Goal: Task Accomplishment & Management: Manage account settings

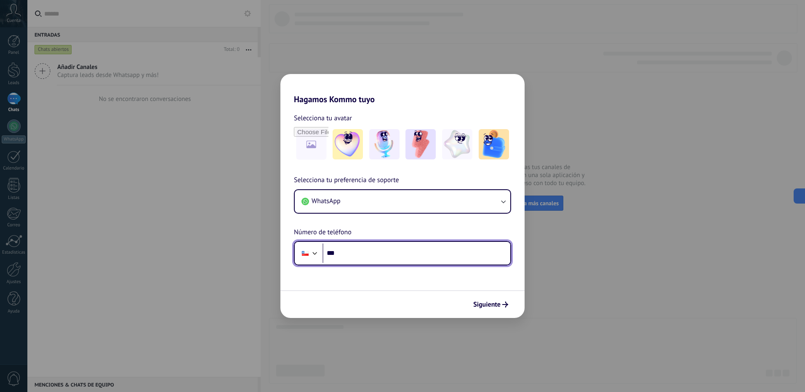
click at [391, 255] on input "***" at bounding box center [416, 253] width 188 height 19
paste input "**********"
click at [349, 253] on input "**********" at bounding box center [416, 253] width 188 height 19
type input "**********"
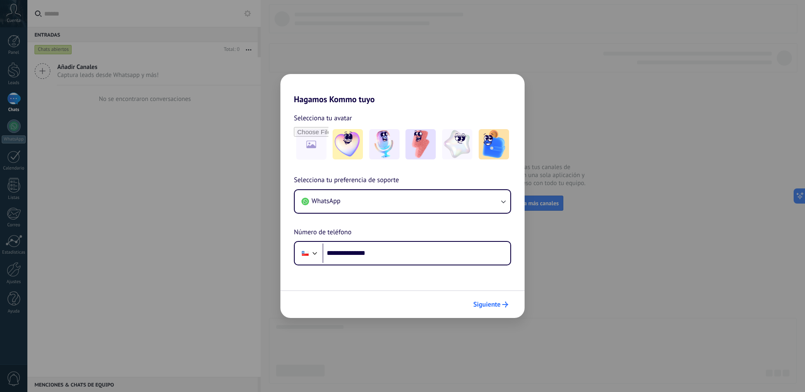
click at [495, 307] on span "Siguiente" at bounding box center [486, 305] width 27 height 6
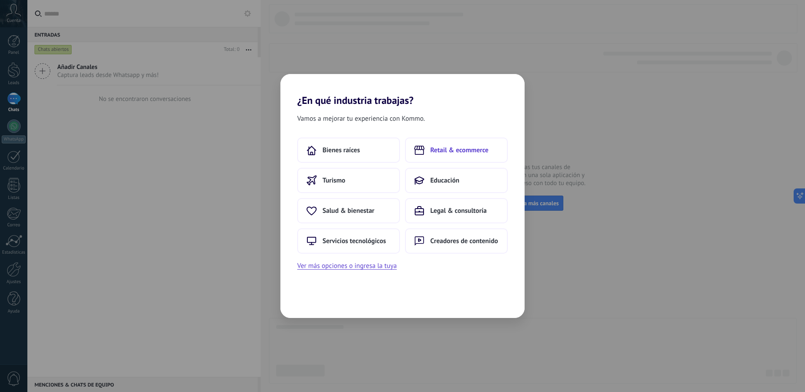
click at [441, 152] on span "Retail & ecommerce" at bounding box center [459, 150] width 58 height 8
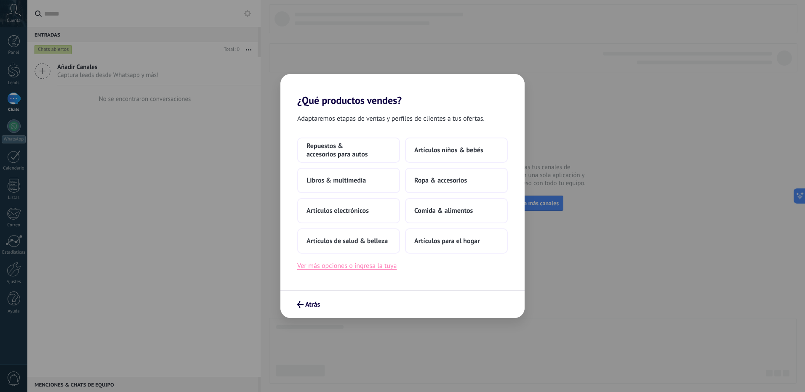
click at [359, 265] on button "Ver más opciones o ingresa la tuya" at bounding box center [346, 266] width 99 height 11
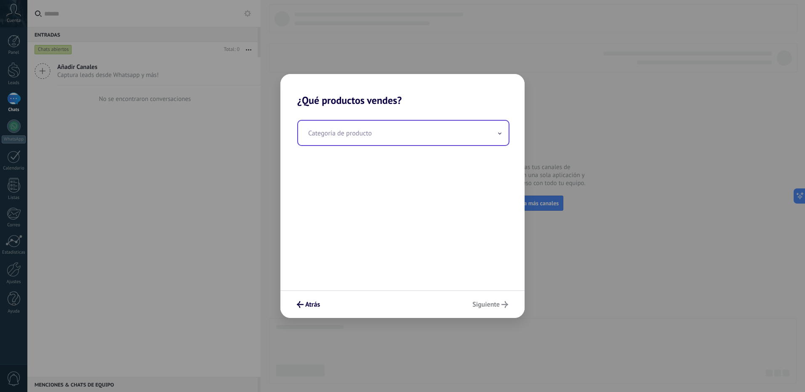
click at [365, 136] on input "text" at bounding box center [403, 133] width 210 height 24
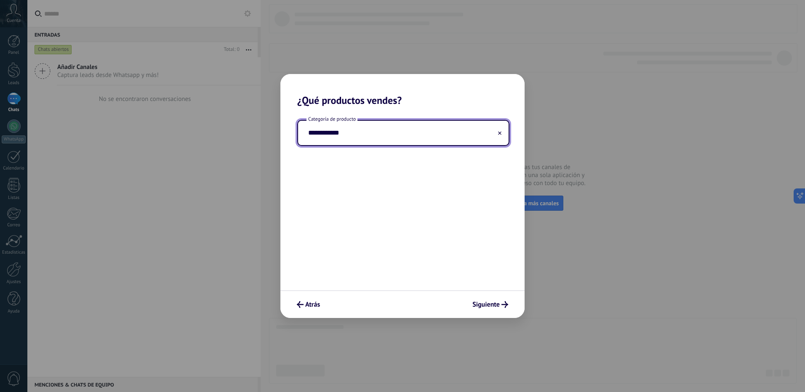
type input "*"
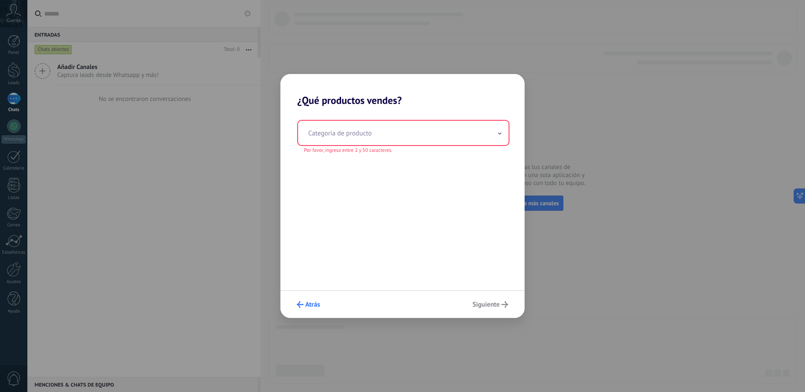
click at [305, 304] on span "Atrás" at bounding box center [312, 305] width 15 height 6
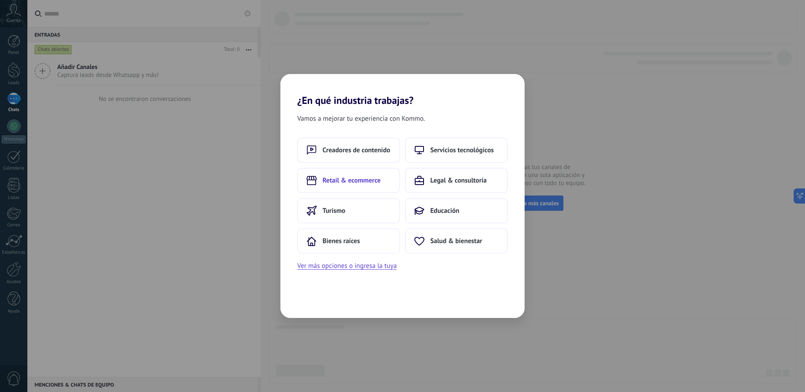
click at [354, 178] on span "Retail & ecommerce" at bounding box center [351, 180] width 58 height 8
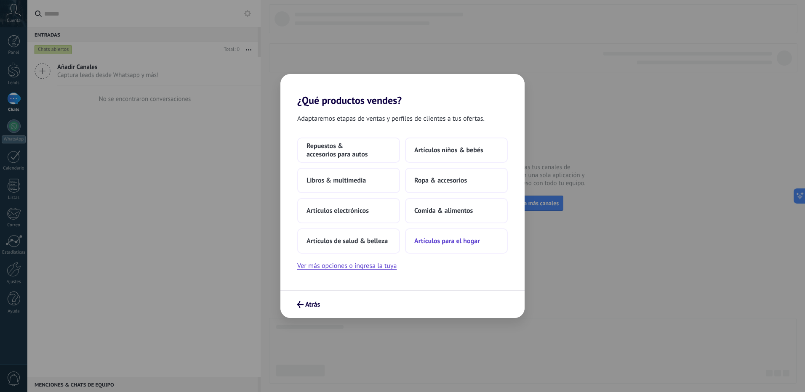
click at [441, 243] on span "Artículos para el hogar" at bounding box center [447, 241] width 66 height 8
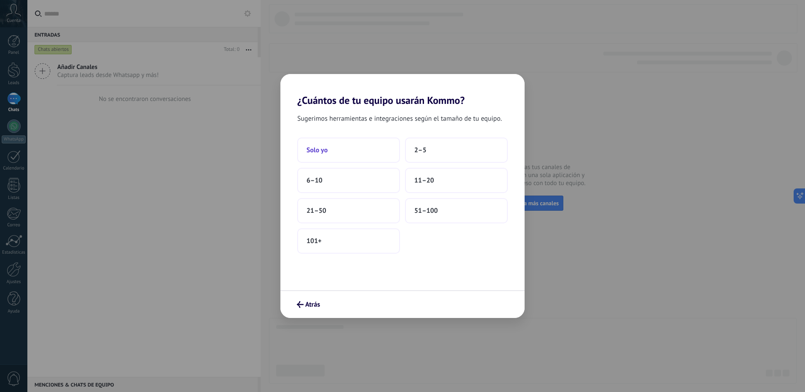
click at [340, 152] on button "Solo yo" at bounding box center [348, 150] width 103 height 25
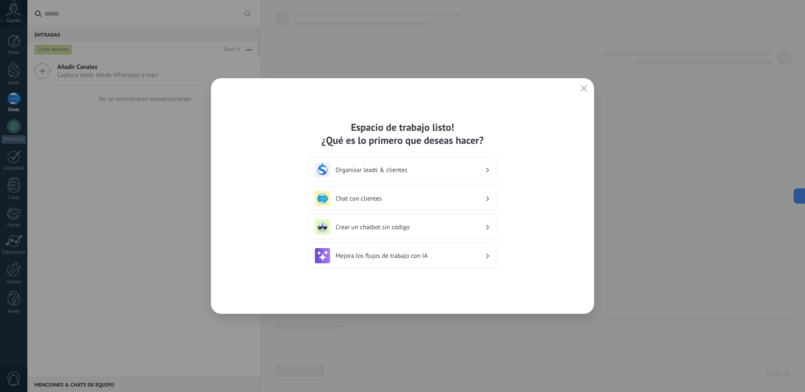
click at [424, 203] on div "Chat con clientes" at bounding box center [402, 198] width 175 height 15
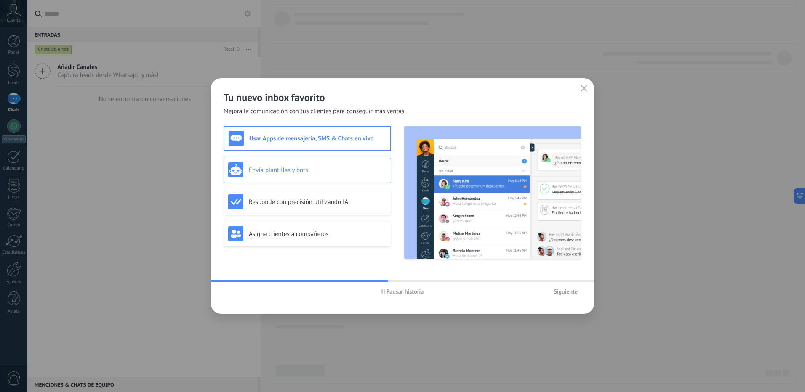
click at [304, 173] on h3 "Envía plantillas y bots" at bounding box center [318, 170] width 138 height 8
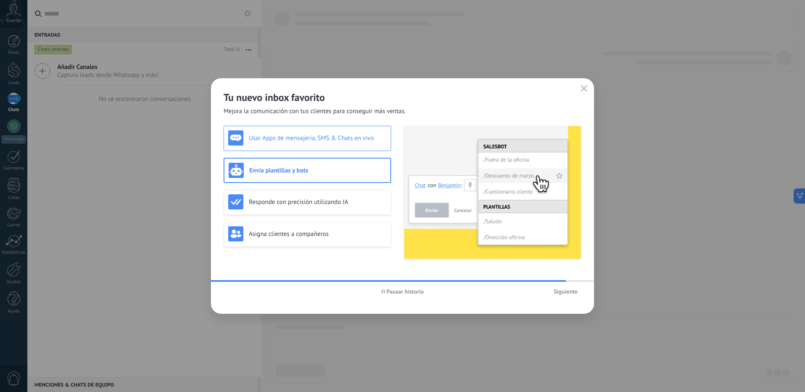
click at [328, 145] on div "Usar Apps de mensajería, SMS & Chats en vivo" at bounding box center [307, 137] width 158 height 15
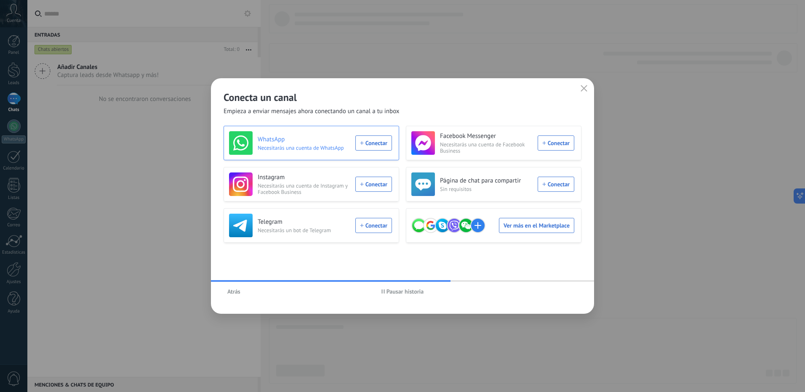
click at [378, 144] on div "WhatsApp Necesitarás una cuenta de WhatsApp Conectar" at bounding box center [310, 143] width 163 height 24
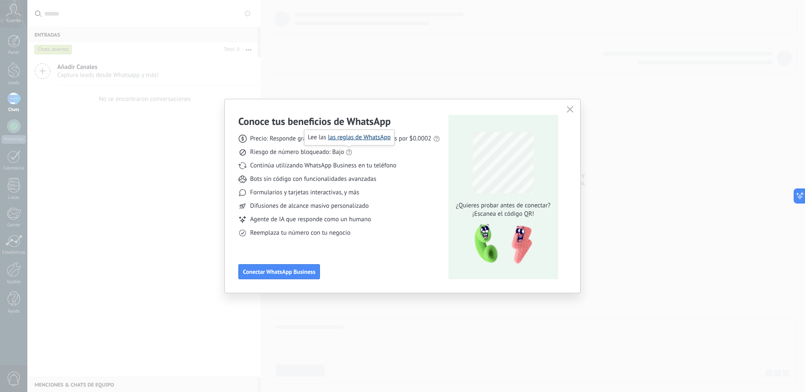
click at [353, 138] on link "las reglas de WhatsApp" at bounding box center [359, 137] width 63 height 8
click at [263, 269] on span "Conectar WhatsApp Business" at bounding box center [279, 272] width 72 height 6
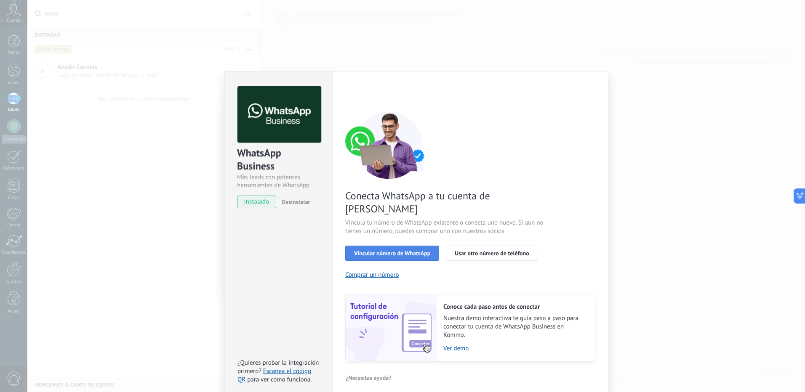
click at [395, 250] on span "Vincular número de WhatsApp" at bounding box center [392, 253] width 76 height 6
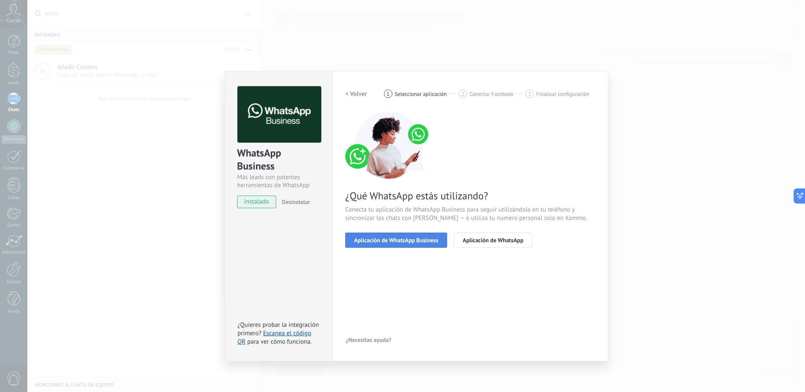
click at [409, 240] on span "Aplicación de WhatsApp Business" at bounding box center [396, 240] width 84 height 6
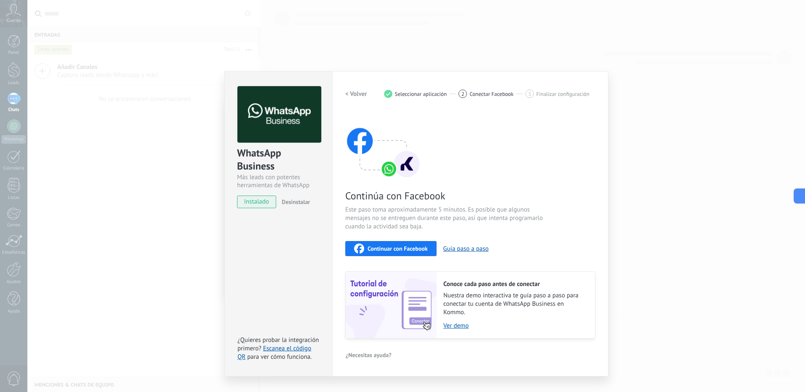
click at [407, 248] on span "Continuar con Facebook" at bounding box center [397, 249] width 60 height 6
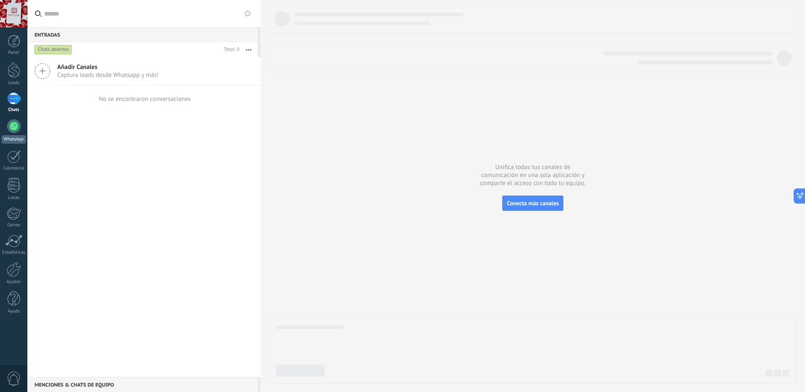
click at [15, 127] on div at bounding box center [13, 126] width 13 height 13
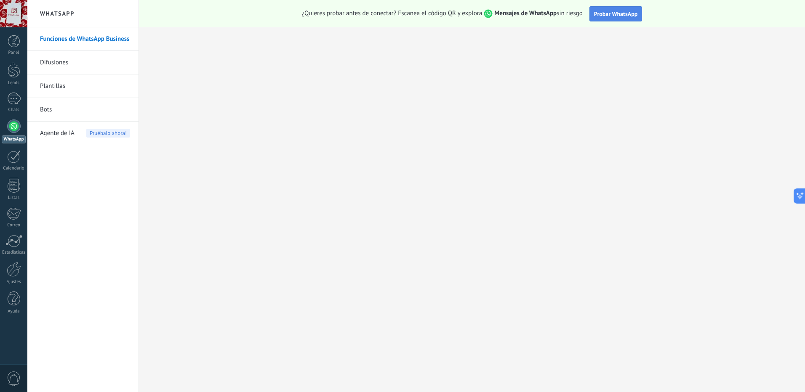
click at [612, 14] on span "Probar WhatsApp" at bounding box center [616, 14] width 44 height 8
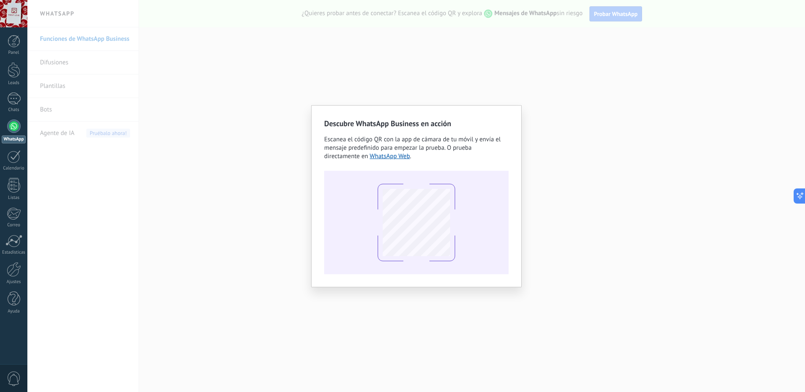
drag, startPoint x: 271, startPoint y: 183, endPoint x: 260, endPoint y: 179, distance: 11.4
click at [263, 180] on div "Descubre WhatsApp Business en acción Escanea el código QR con la app de cámara …" at bounding box center [415, 196] width 777 height 392
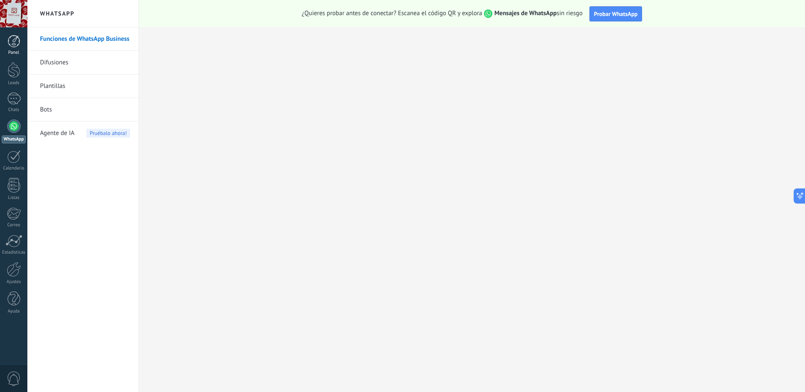
click at [13, 50] on link "Panel" at bounding box center [13, 45] width 27 height 21
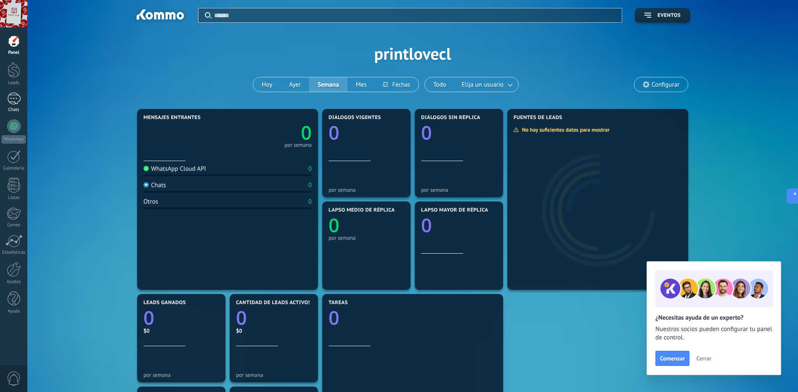
click at [8, 100] on div at bounding box center [13, 99] width 13 height 12
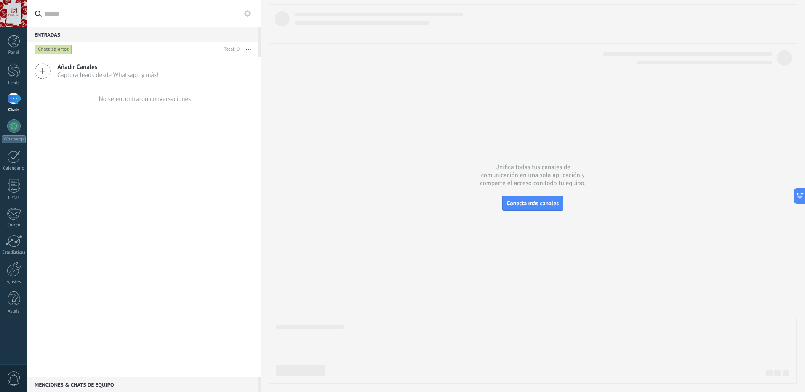
click at [119, 73] on span "Captura leads desde Whatsapp y más!" at bounding box center [107, 75] width 101 height 8
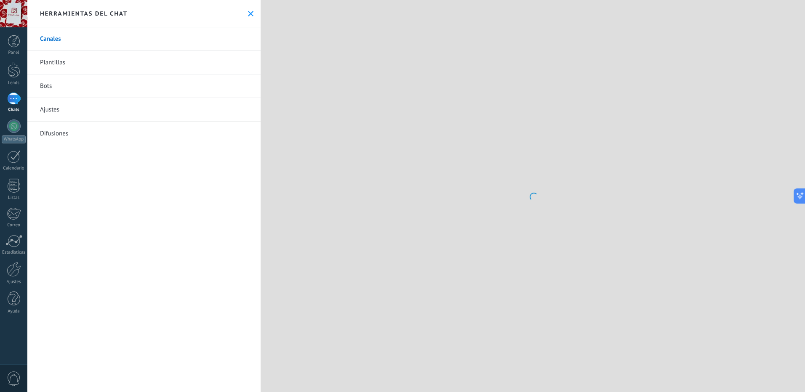
click at [43, 72] on link "Plantillas" at bounding box center [143, 63] width 233 height 24
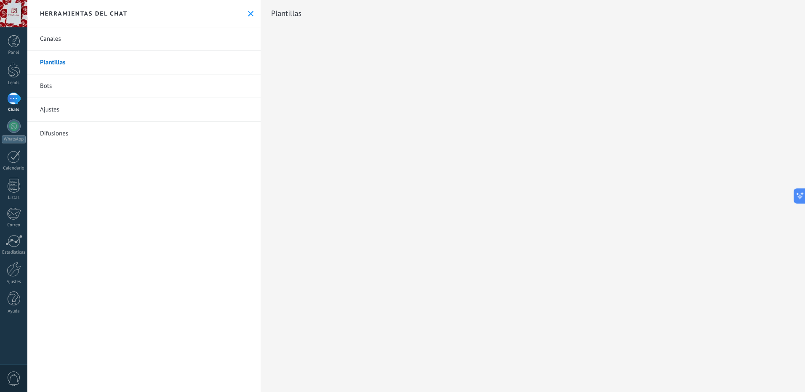
click at [56, 37] on link "Canales" at bounding box center [143, 39] width 233 height 24
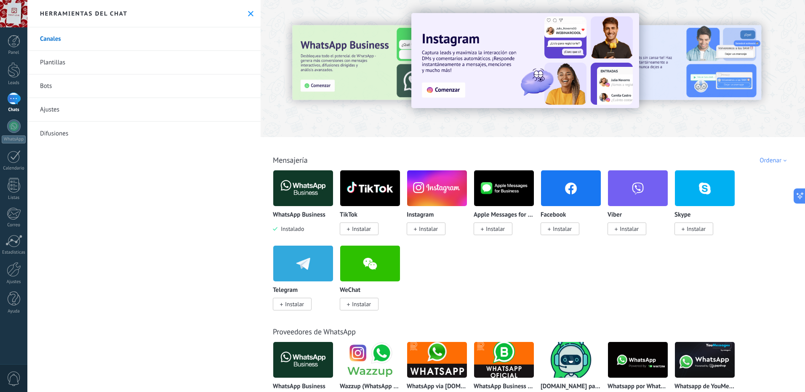
click at [298, 194] on img at bounding box center [303, 188] width 60 height 41
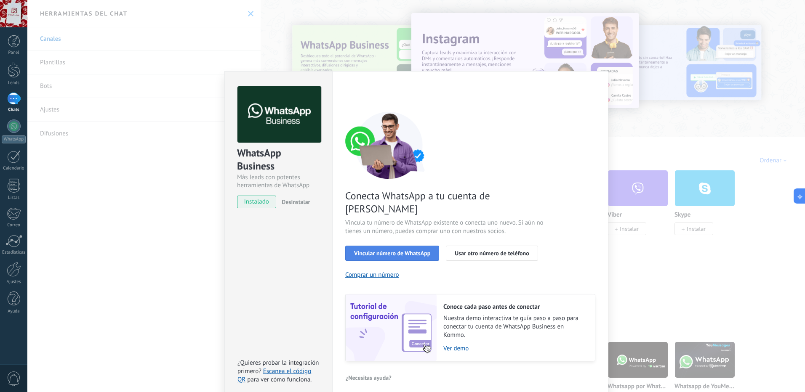
click at [403, 250] on span "Vincular número de WhatsApp" at bounding box center [392, 253] width 76 height 6
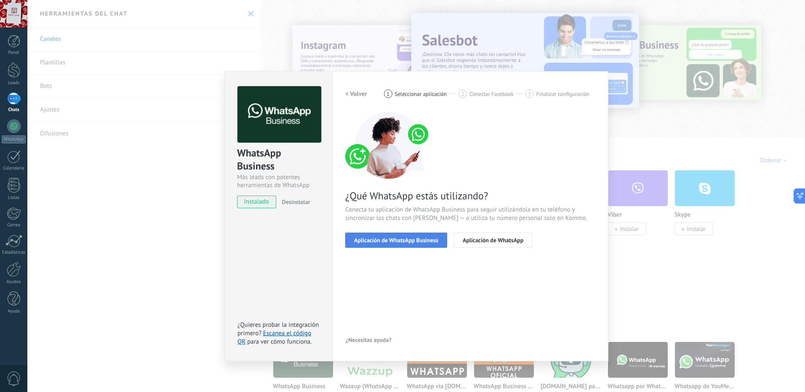
click at [402, 243] on span "Aplicación de WhatsApp Business" at bounding box center [396, 240] width 84 height 6
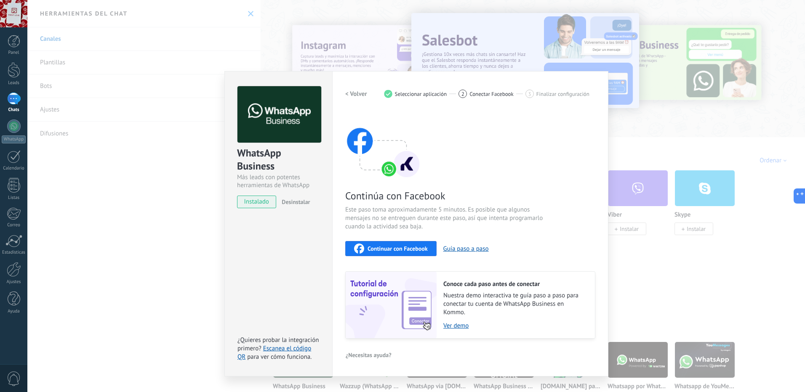
click at [409, 247] on span "Continuar con Facebook" at bounding box center [397, 249] width 60 height 6
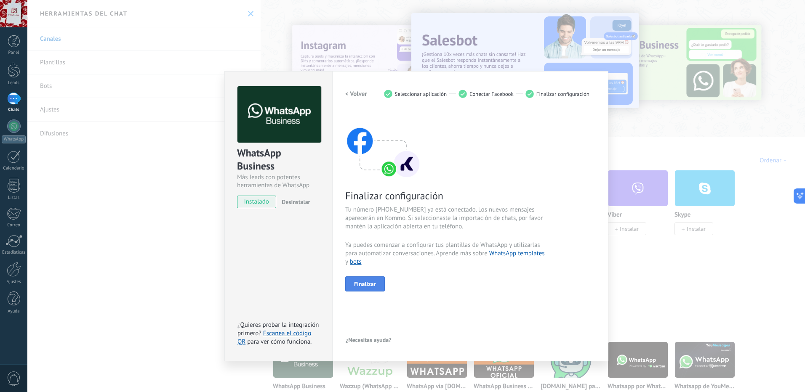
click at [358, 286] on span "Finalizar" at bounding box center [365, 284] width 22 height 6
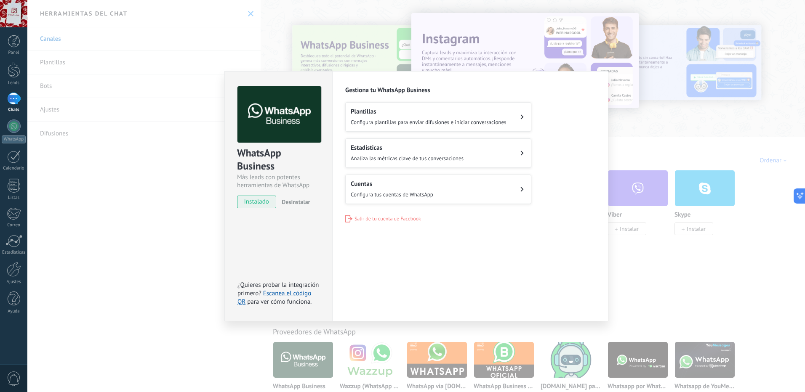
click at [379, 193] on span "Configura tus cuentas de WhatsApp" at bounding box center [392, 194] width 82 height 7
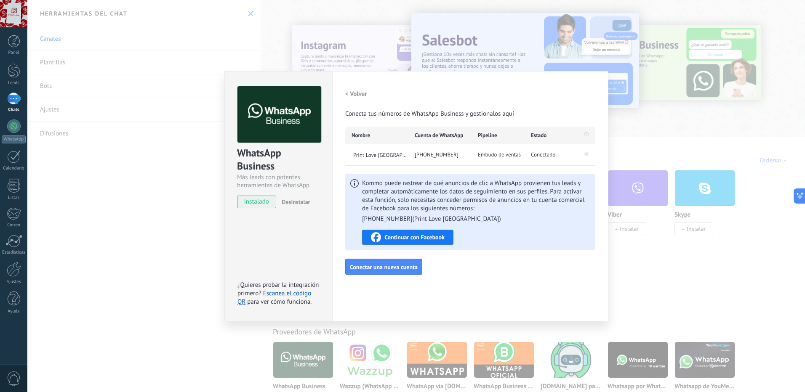
click at [648, 242] on div "WhatsApp Business Más leads con potentes herramientas de WhatsApp instalado Des…" at bounding box center [415, 196] width 777 height 392
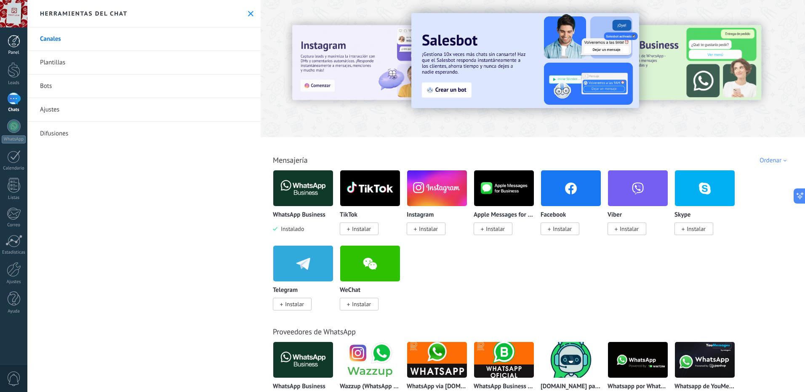
click at [9, 49] on link "Panel" at bounding box center [13, 45] width 27 height 21
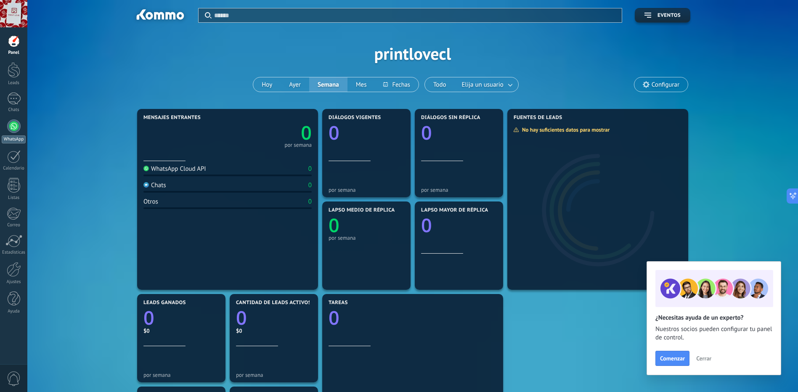
click at [14, 127] on div at bounding box center [13, 126] width 13 height 13
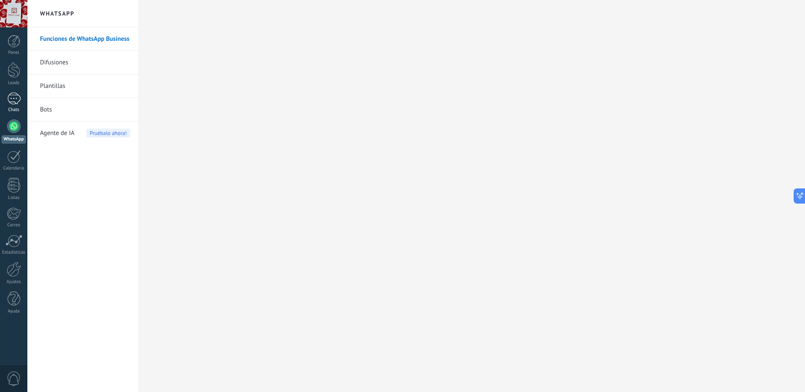
click at [14, 98] on div at bounding box center [13, 99] width 13 height 12
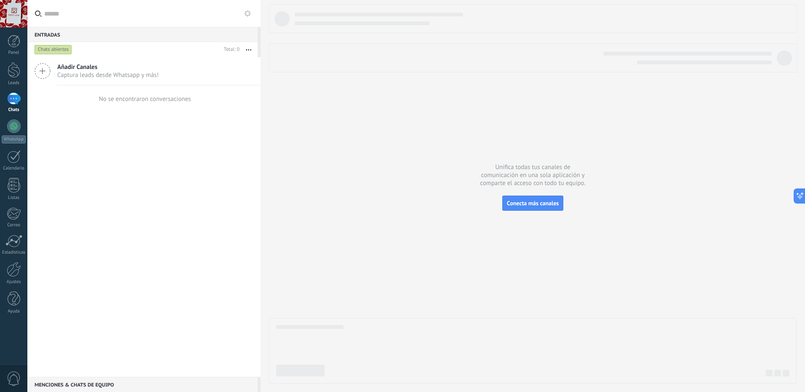
click at [245, 9] on button at bounding box center [247, 13] width 10 height 10
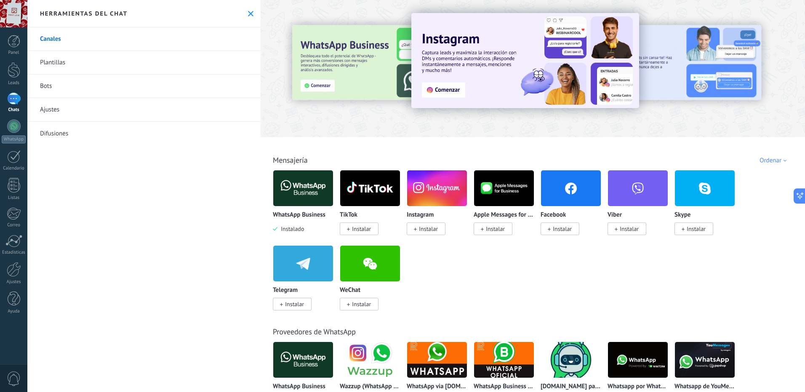
click at [296, 180] on img at bounding box center [303, 188] width 60 height 41
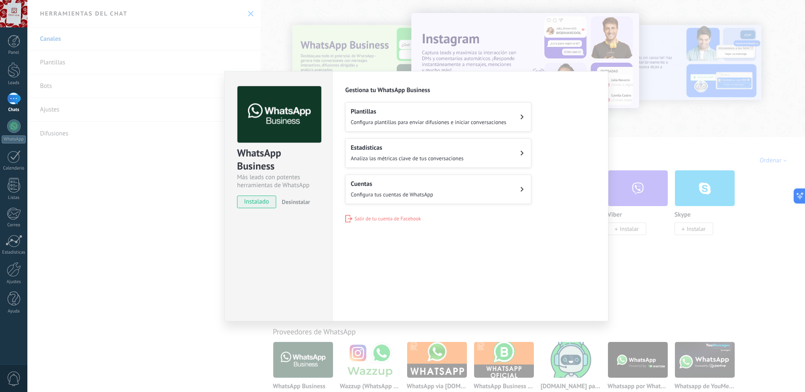
click at [385, 159] on span "Analiza las métricas clave de tus conversaciones" at bounding box center [407, 158] width 113 height 7
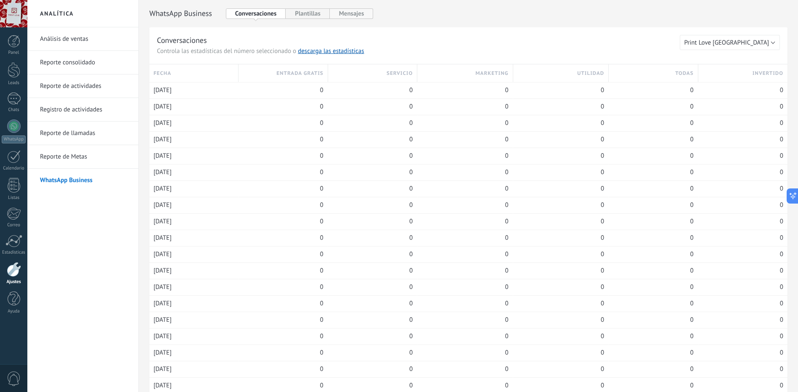
click at [357, 13] on button "Mensajes" at bounding box center [352, 13] width 44 height 11
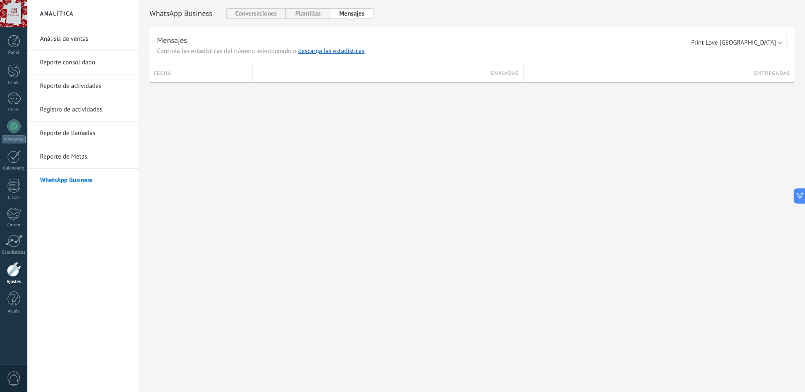
click at [96, 30] on link "Análisis de ventas" at bounding box center [85, 39] width 90 height 24
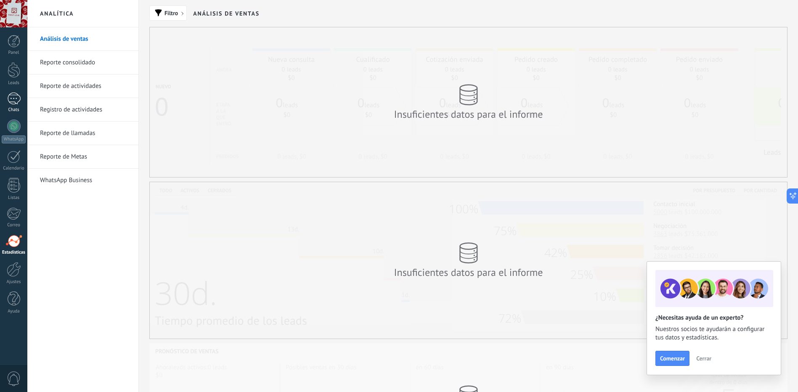
click at [15, 97] on div at bounding box center [13, 99] width 13 height 12
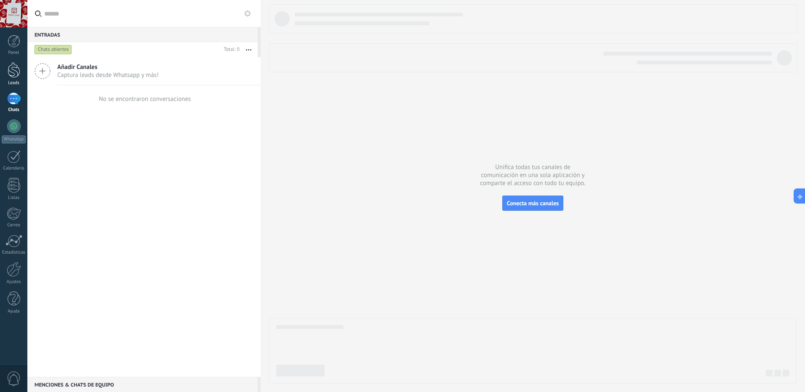
click at [15, 75] on div at bounding box center [14, 70] width 13 height 16
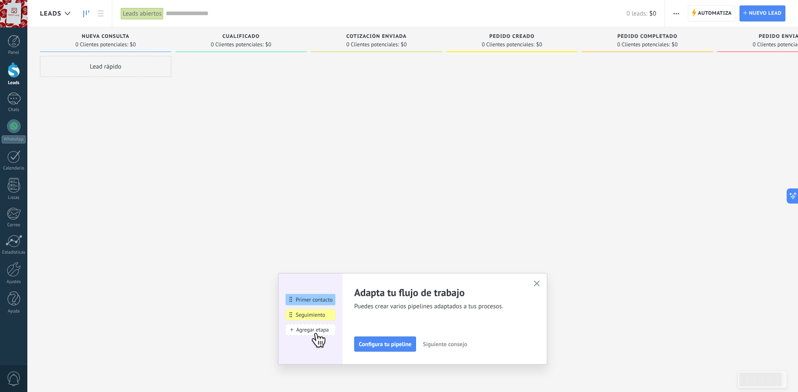
click at [540, 285] on icon "button" at bounding box center [537, 284] width 6 height 6
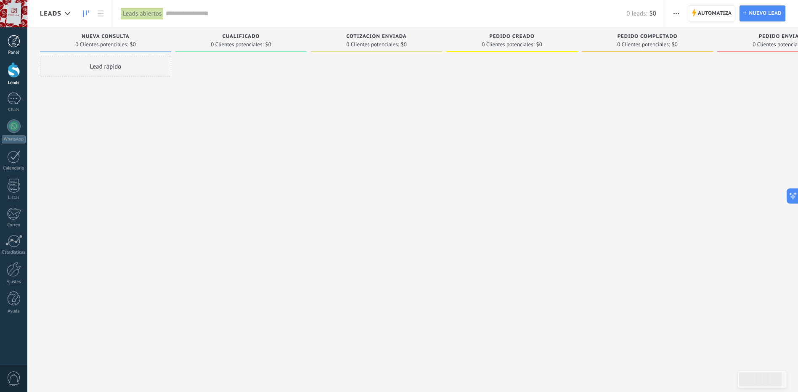
click at [19, 49] on link "Panel" at bounding box center [13, 45] width 27 height 21
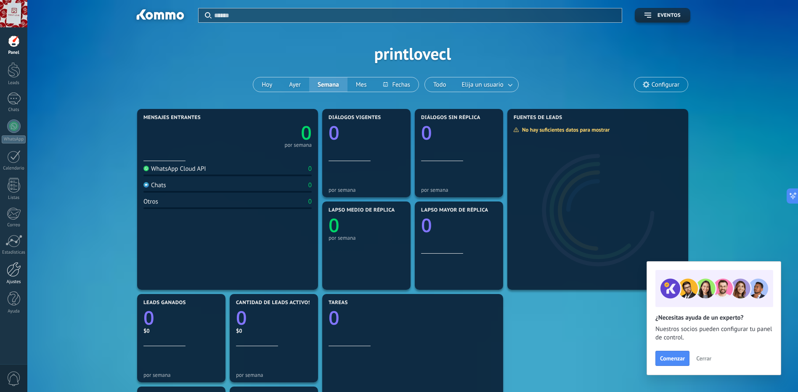
click at [16, 277] on link "Ajustes" at bounding box center [13, 273] width 27 height 23
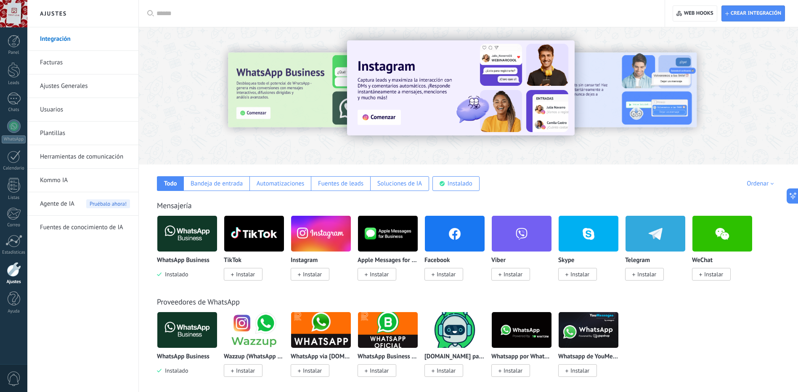
click at [198, 241] on img at bounding box center [187, 233] width 60 height 41
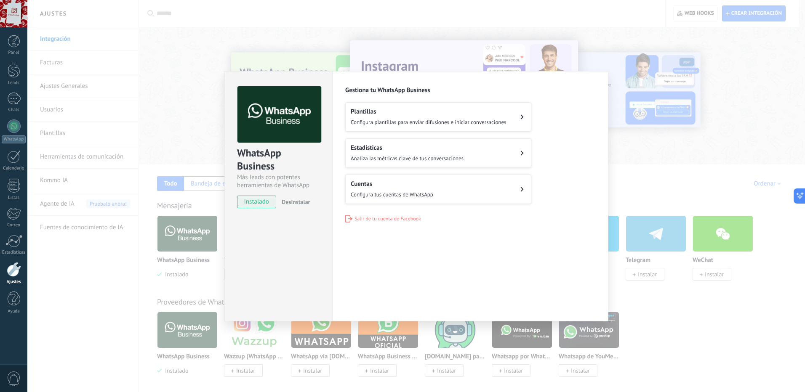
click at [399, 116] on div "Plantillas Configura plantillas para enviar difusiones e iniciar conversaciones" at bounding box center [429, 117] width 156 height 19
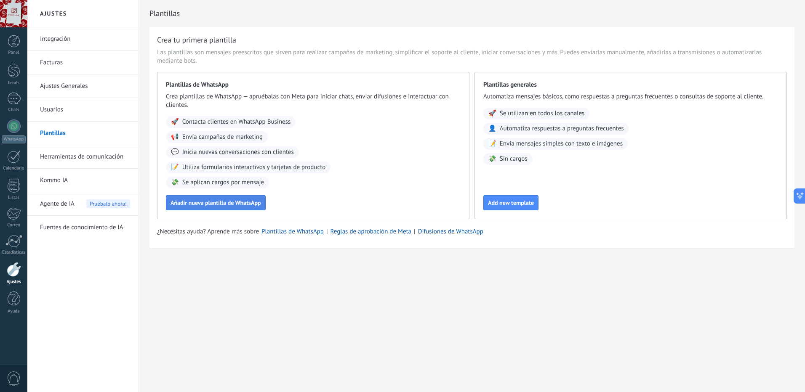
click at [205, 205] on span "Añadir nueva plantilla de WhatsApp" at bounding box center [215, 203] width 90 height 6
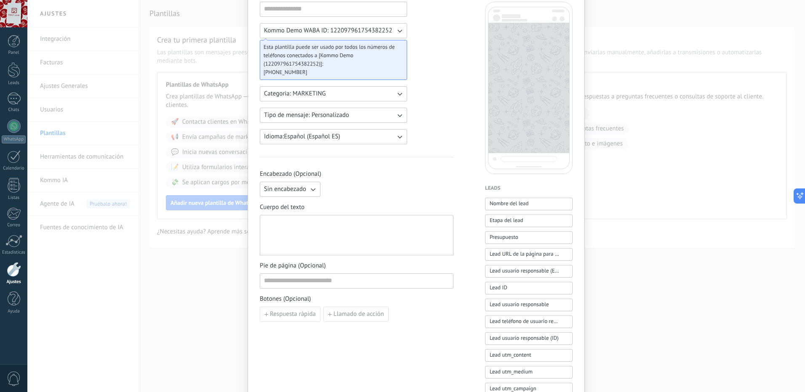
scroll to position [42, 0]
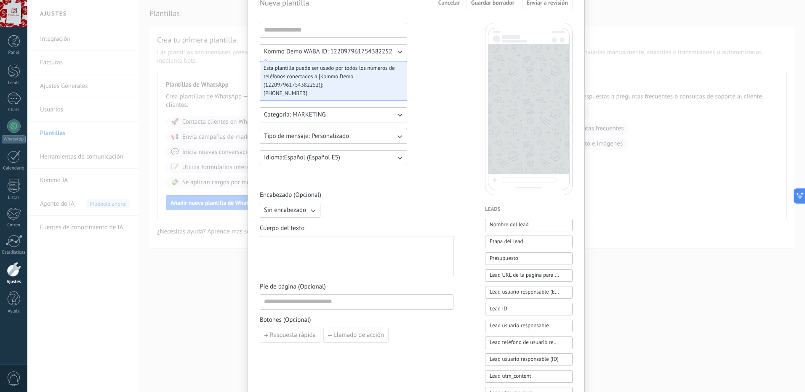
click at [324, 116] on span "Categoria: MARKETING" at bounding box center [295, 115] width 62 height 8
click at [324, 116] on li "UTILITY" at bounding box center [331, 115] width 152 height 14
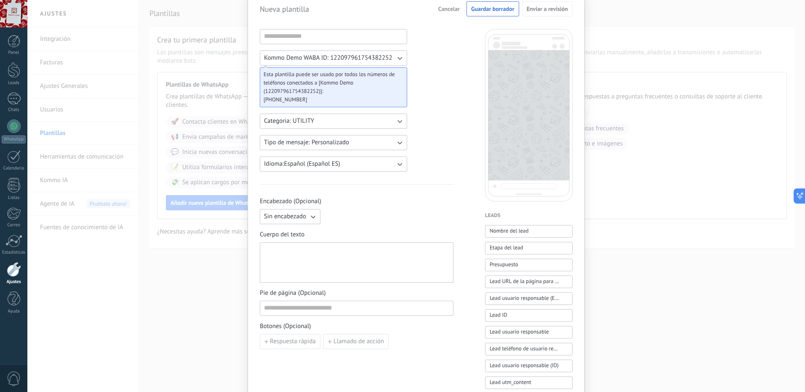
scroll to position [0, 0]
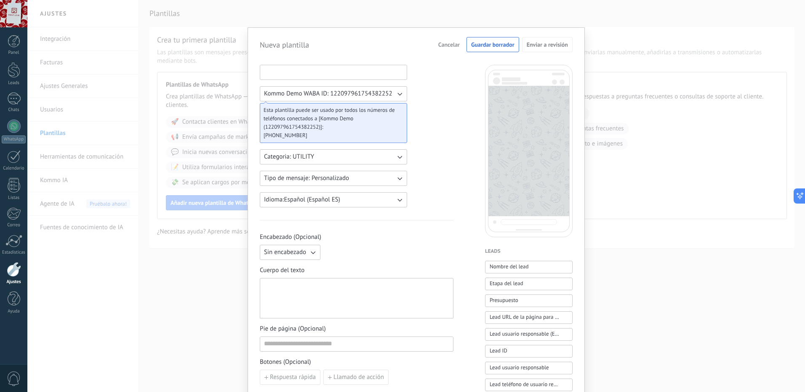
click at [291, 67] on input at bounding box center [333, 71] width 146 height 13
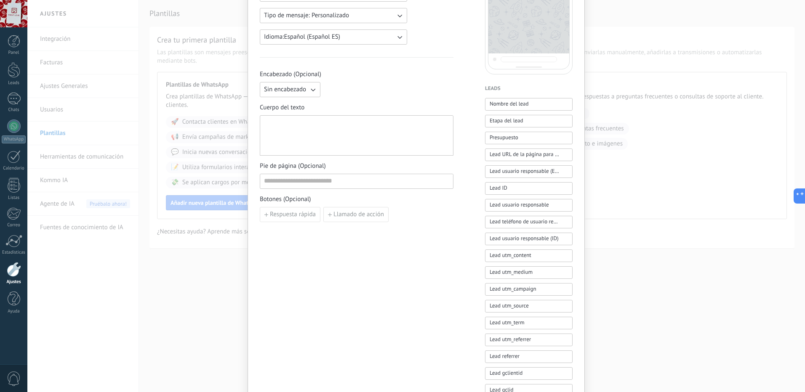
scroll to position [101, 0]
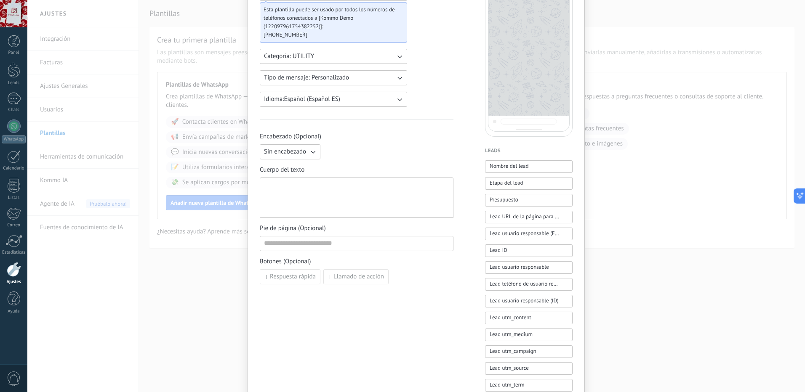
click at [229, 55] on div "Nueva plantilla Cancelar Guardar borrador Enviar a revisión Kommo Demo WABA ID:…" at bounding box center [415, 196] width 777 height 392
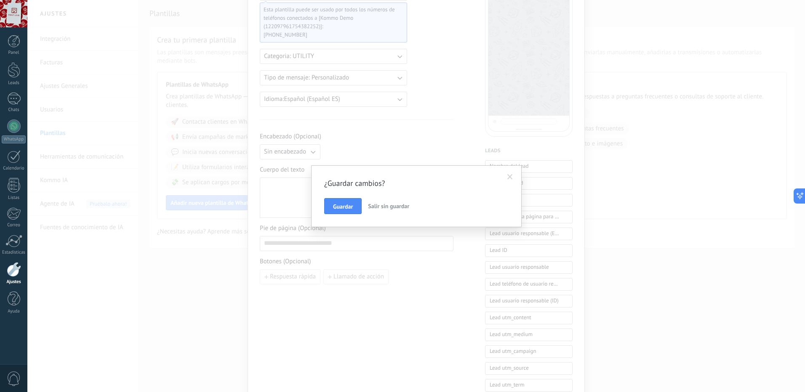
click at [383, 207] on span "Salir sin guardar" at bounding box center [388, 206] width 41 height 8
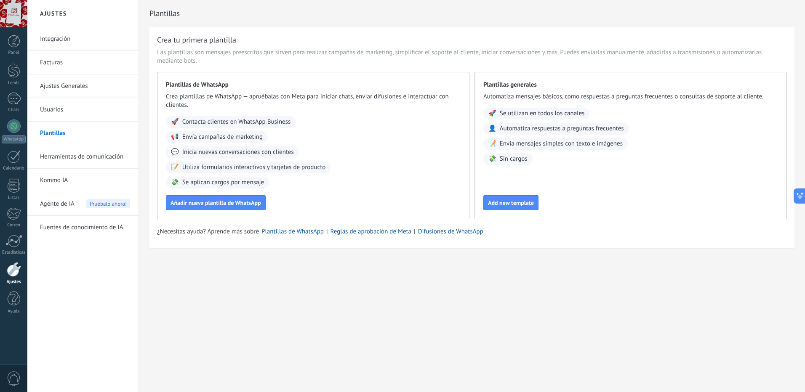
scroll to position [0, 0]
click at [16, 44] on div at bounding box center [14, 41] width 13 height 13
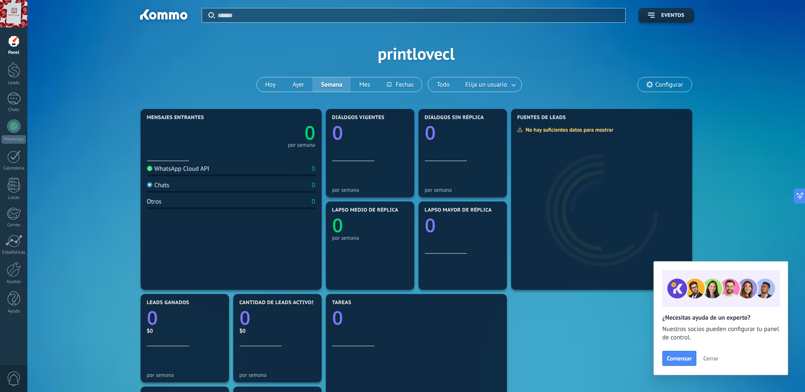
click at [664, 85] on span "Configurar" at bounding box center [669, 84] width 28 height 7
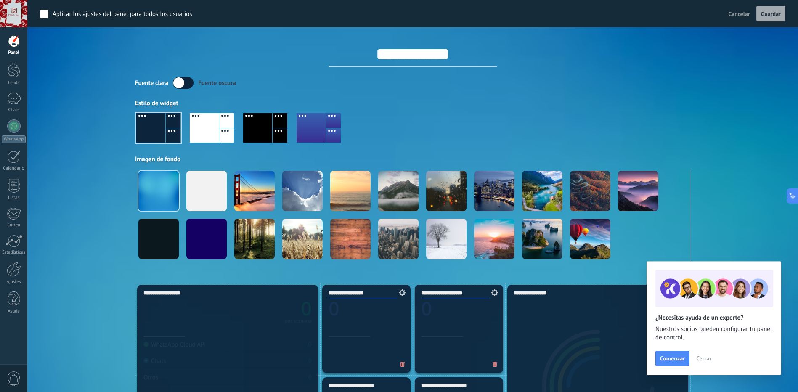
drag, startPoint x: 69, startPoint y: 117, endPoint x: 57, endPoint y: 100, distance: 20.9
click at [69, 117] on div "Aplicar Eventos printlovecl [DATE] [DATE] Semana Mes Todo Elija un usuario Conf…" at bounding box center [413, 141] width 746 height 283
click at [742, 12] on span "Cancelar" at bounding box center [739, 14] width 21 height 8
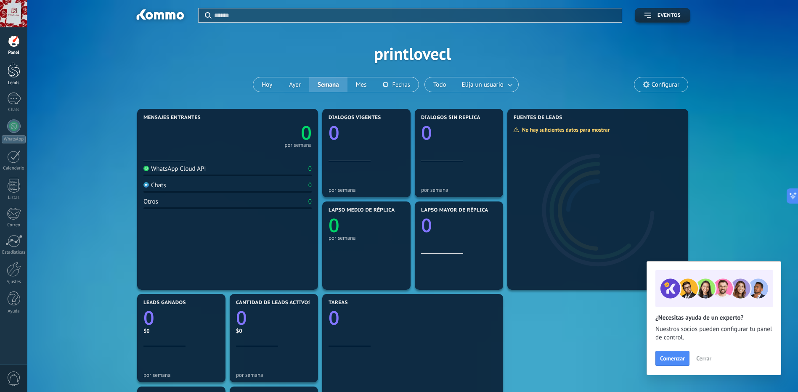
click at [8, 64] on div at bounding box center [14, 70] width 13 height 16
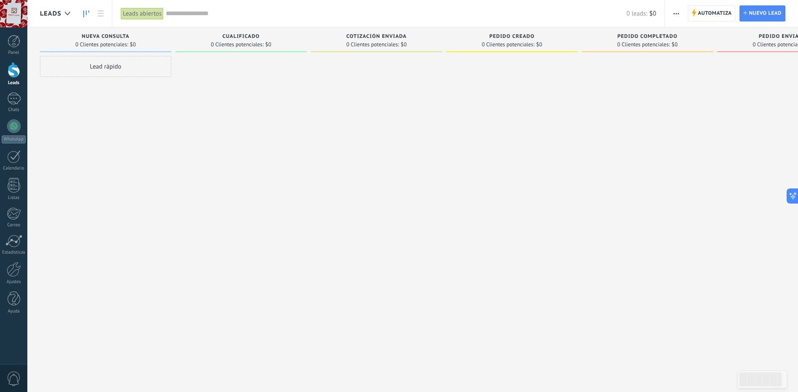
click at [99, 68] on div "Lead rápido" at bounding box center [105, 66] width 131 height 21
drag, startPoint x: 258, startPoint y: 162, endPoint x: 259, endPoint y: 156, distance: 6.0
click at [259, 160] on div at bounding box center [241, 197] width 131 height 282
click at [10, 97] on div at bounding box center [13, 99] width 13 height 12
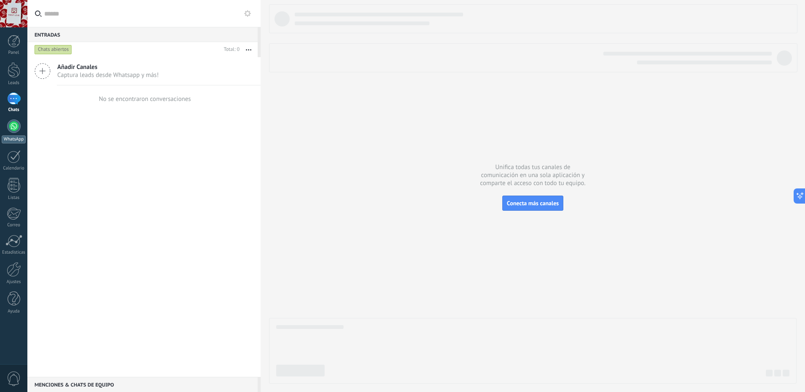
click at [8, 125] on div at bounding box center [13, 126] width 13 height 13
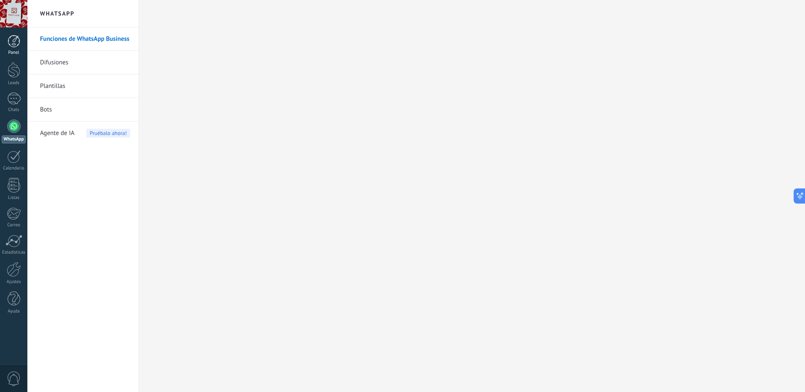
click at [14, 37] on div at bounding box center [14, 41] width 13 height 13
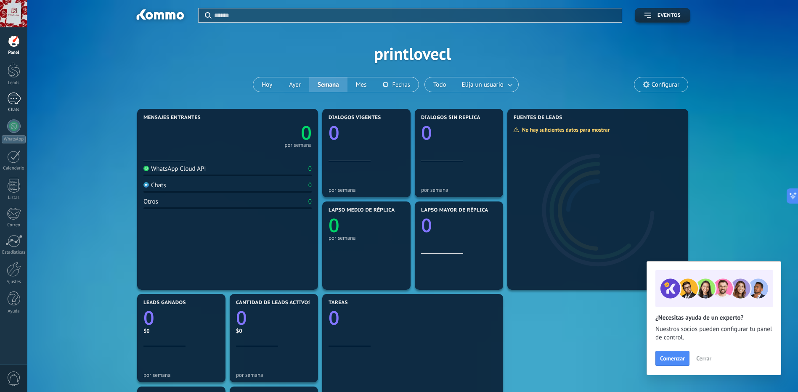
click at [18, 101] on div at bounding box center [13, 99] width 13 height 12
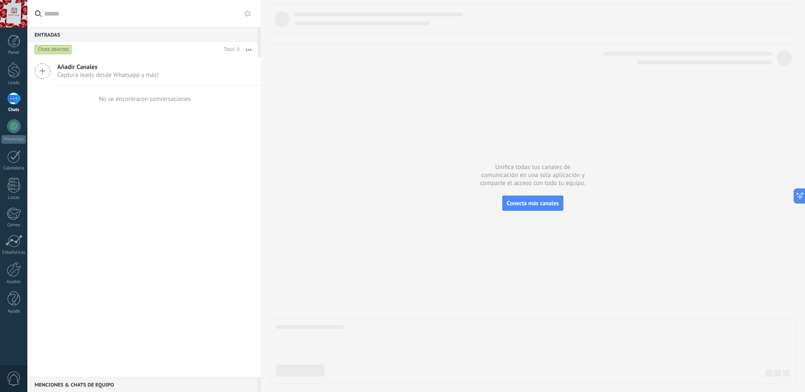
click at [215, 109] on div "No se encontraron conversaciones" at bounding box center [143, 98] width 233 height 27
click at [48, 65] on icon at bounding box center [43, 71] width 16 height 16
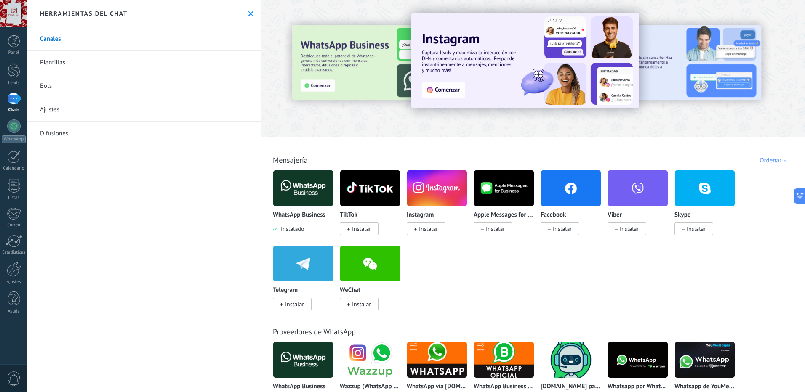
click at [306, 189] on img at bounding box center [303, 188] width 60 height 41
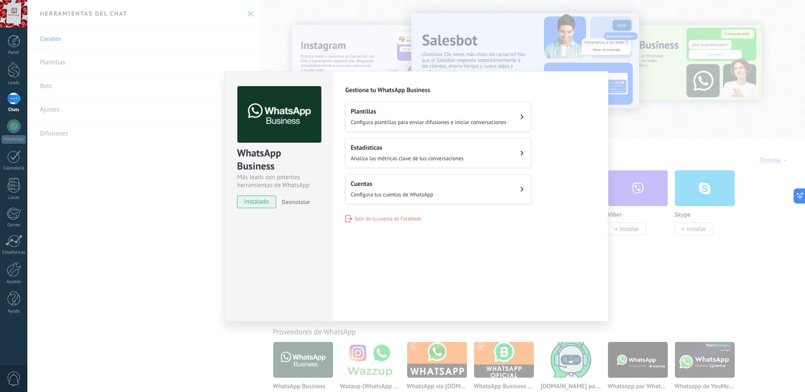
click at [455, 192] on button "Cuentas Configura tus cuentas de WhatsApp" at bounding box center [438, 189] width 186 height 29
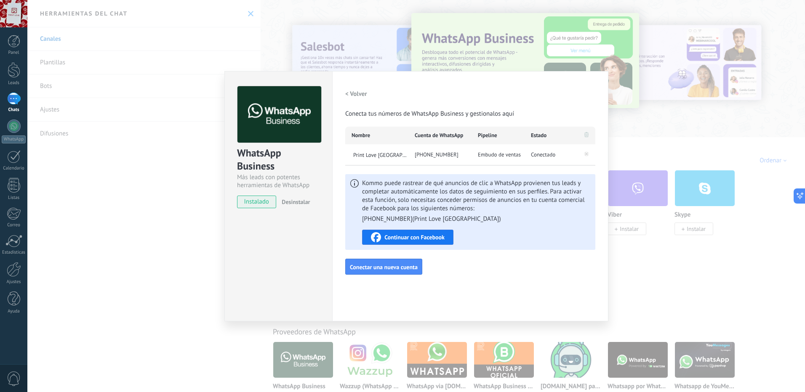
click at [439, 235] on span "Continuar con Facebook" at bounding box center [414, 237] width 60 height 6
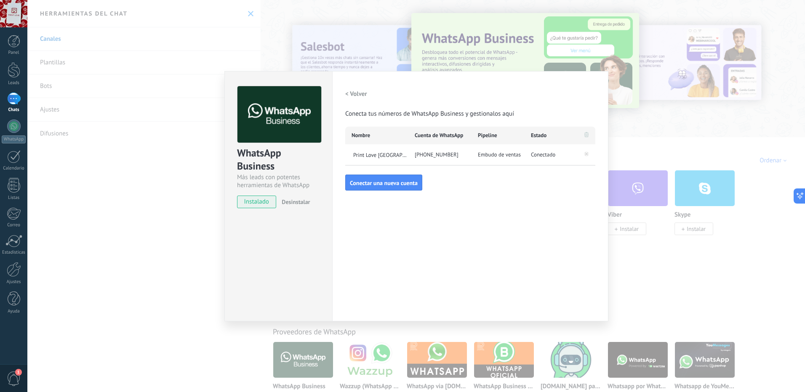
click at [356, 92] on h2 "< Volver" at bounding box center [356, 94] width 22 height 8
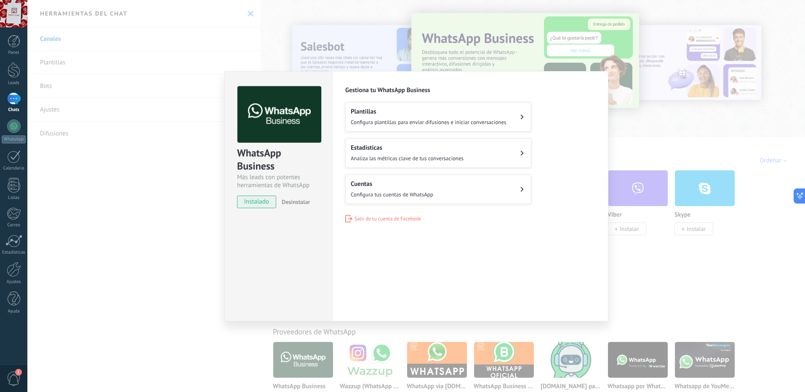
click at [383, 184] on h2 "Cuentas" at bounding box center [392, 184] width 82 height 8
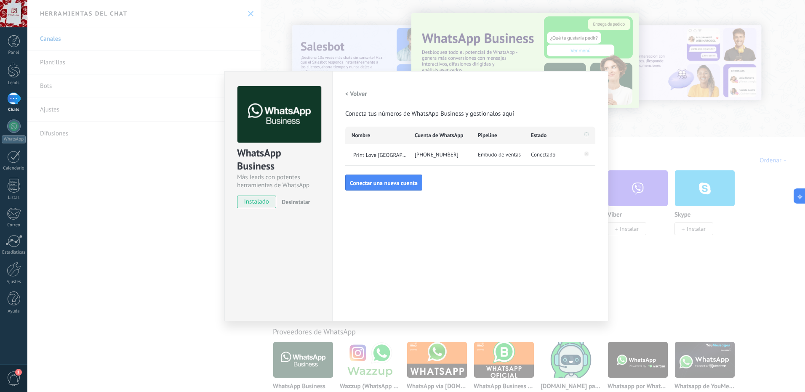
click at [349, 97] on h2 "< Volver" at bounding box center [356, 94] width 22 height 8
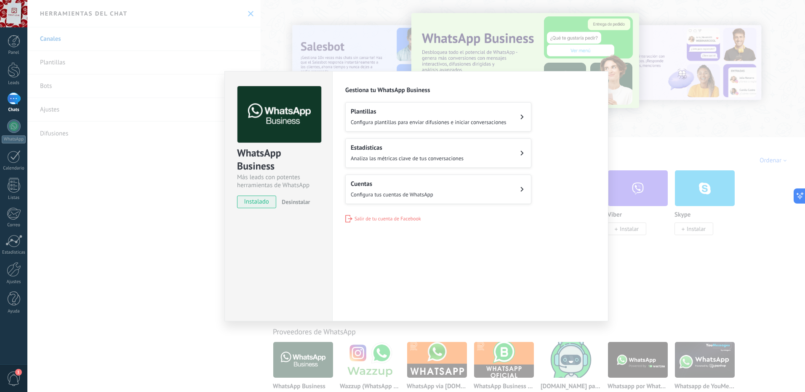
click at [166, 228] on div "WhatsApp Business Más leads con potentes herramientas de WhatsApp instalado Des…" at bounding box center [415, 196] width 777 height 392
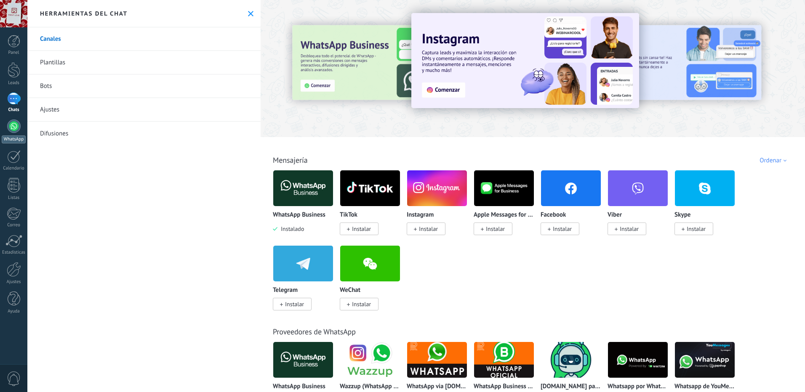
click at [22, 130] on link "WhatsApp" at bounding box center [13, 132] width 27 height 24
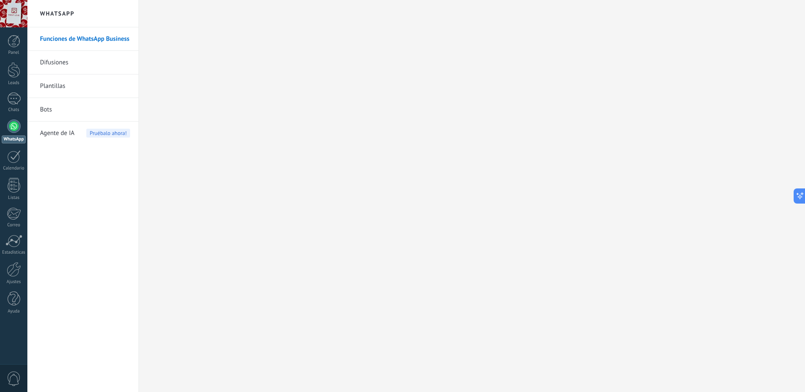
click at [84, 36] on link "Funciones de WhatsApp Business" at bounding box center [85, 39] width 90 height 24
click at [14, 104] on div "31" at bounding box center [13, 99] width 13 height 12
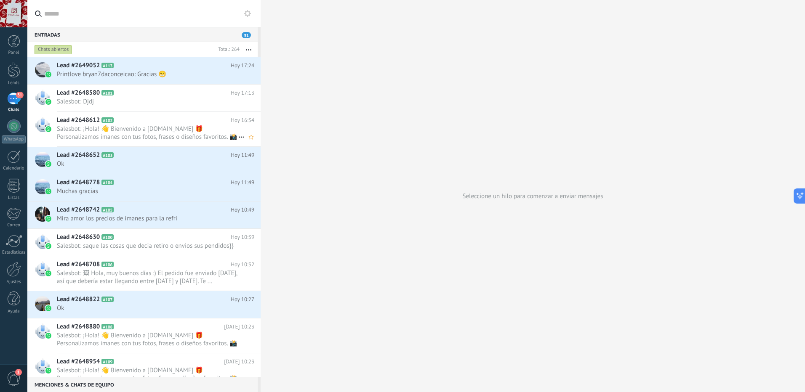
click at [140, 131] on span "Salesbot: ¡Hola! 👋 Bienvenido a [DOMAIN_NAME] 🎁 Personalizamos imanes con tus f…" at bounding box center [147, 133] width 181 height 16
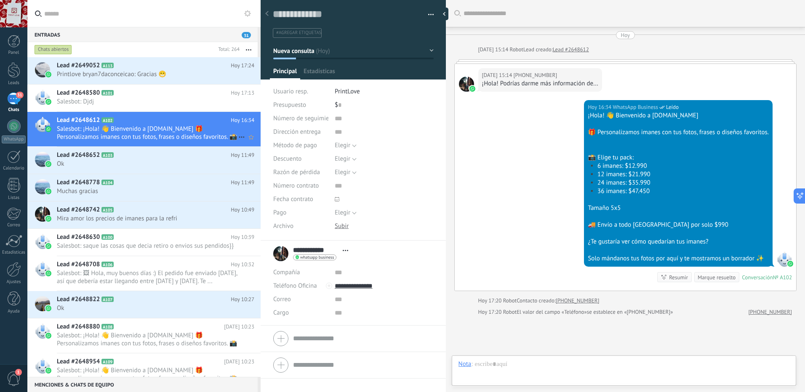
scroll to position [13, 0]
click at [144, 96] on h2 "Lead #2648580 A101" at bounding box center [144, 93] width 174 height 8
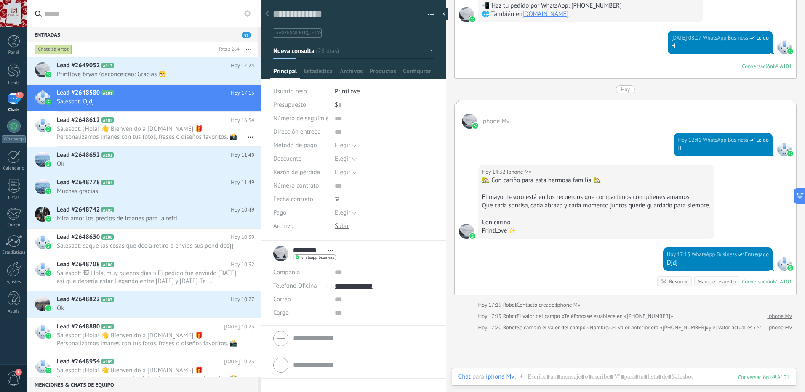
scroll to position [2981, 0]
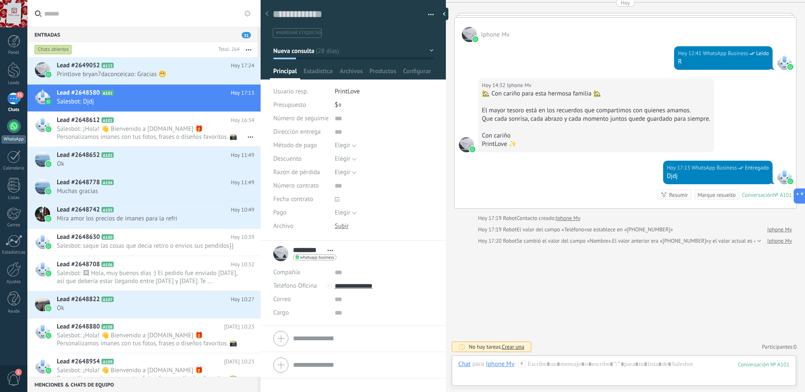
click at [16, 127] on div at bounding box center [13, 126] width 13 height 13
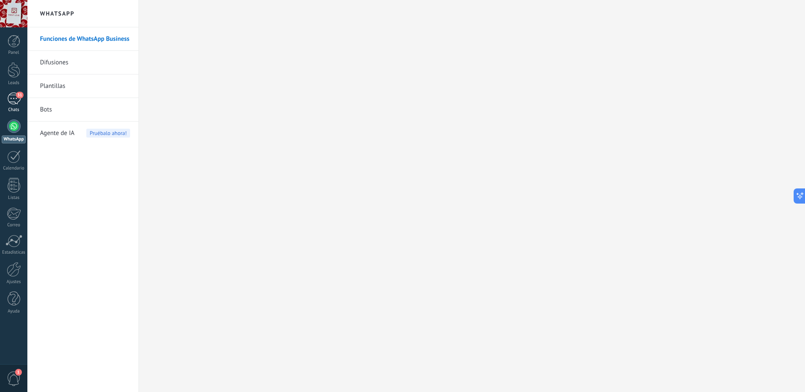
click at [7, 101] on div "31" at bounding box center [13, 99] width 13 height 12
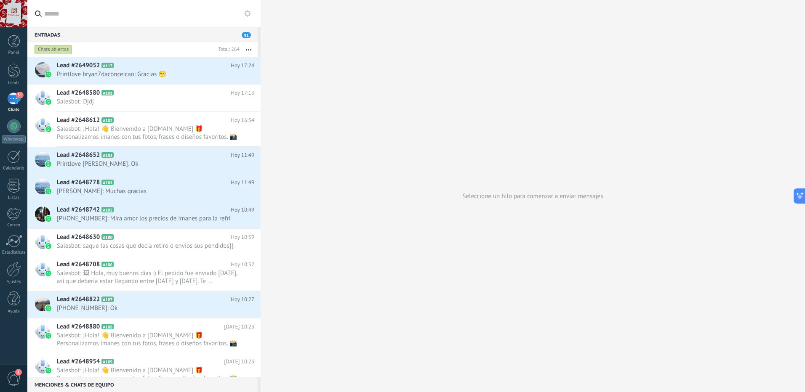
click at [250, 35] on span "31" at bounding box center [246, 35] width 9 height 6
click at [128, 166] on span "Printlove [PERSON_NAME]: Ok" at bounding box center [147, 164] width 181 height 8
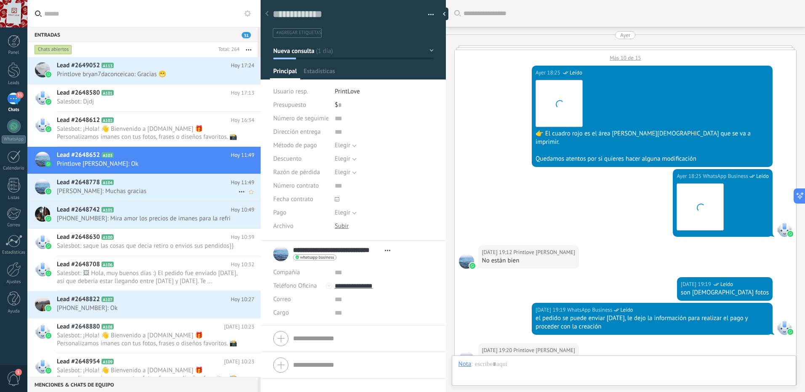
scroll to position [804, 0]
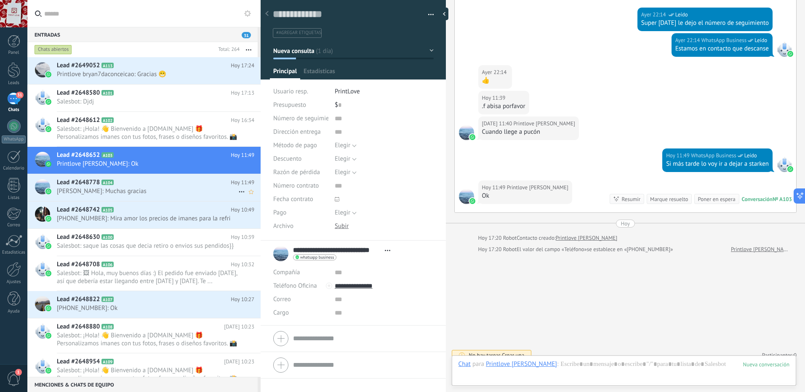
click at [142, 189] on span "[PERSON_NAME]: Muchas gracias" at bounding box center [147, 191] width 181 height 8
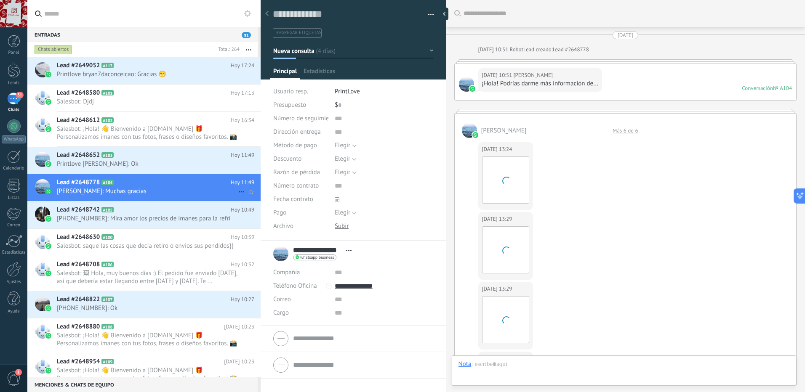
scroll to position [1367, 0]
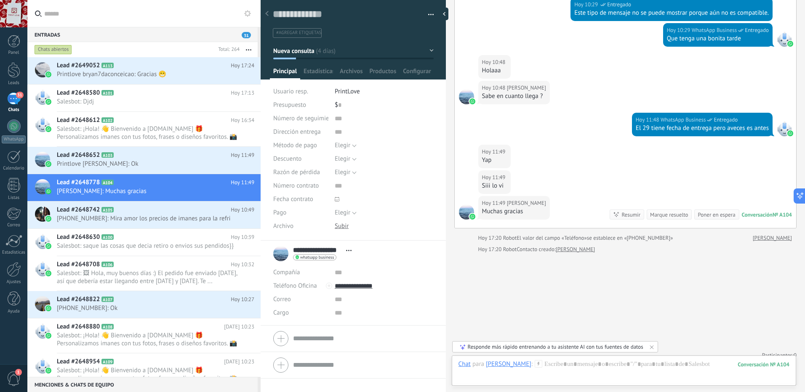
click at [248, 50] on icon "button" at bounding box center [248, 49] width 5 height 1
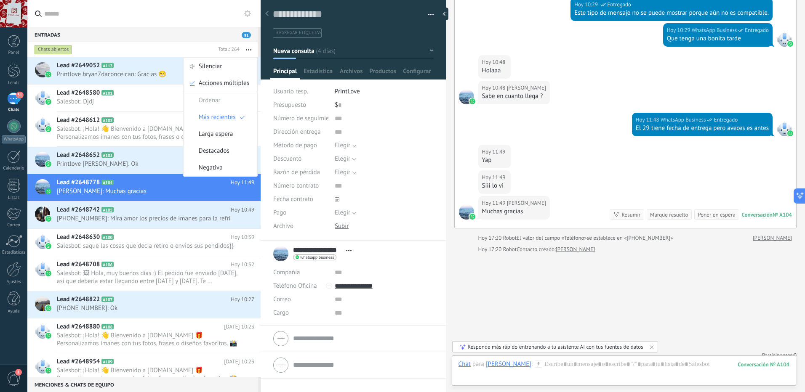
click at [59, 50] on div "Chats abiertos" at bounding box center [53, 50] width 37 height 10
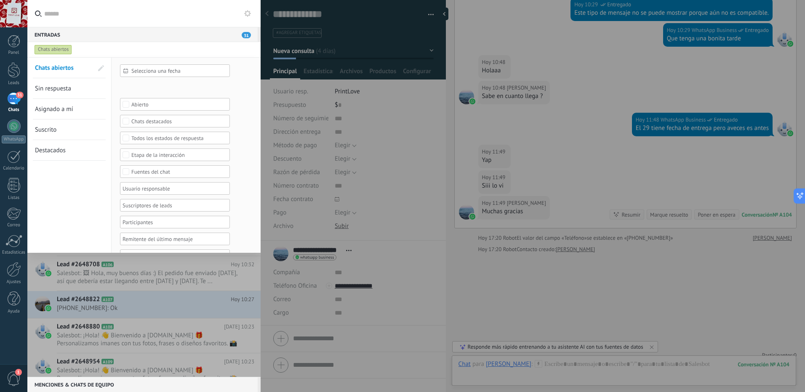
click at [57, 151] on span "Destacados" at bounding box center [50, 150] width 31 height 8
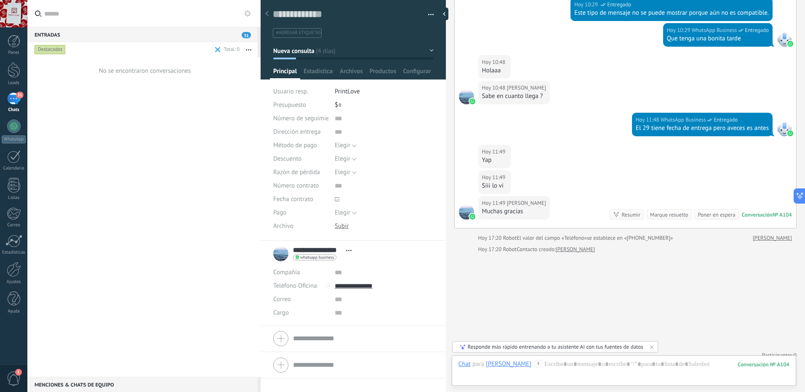
click at [49, 46] on div "Destacados" at bounding box center [50, 50] width 31 height 10
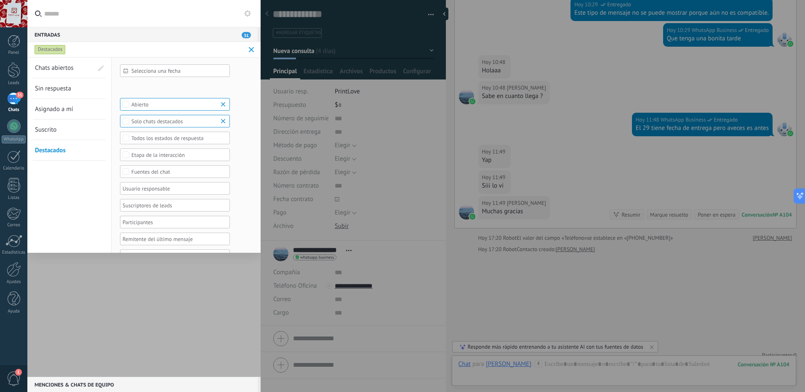
click at [66, 88] on span "Sin respuesta" at bounding box center [53, 89] width 36 height 8
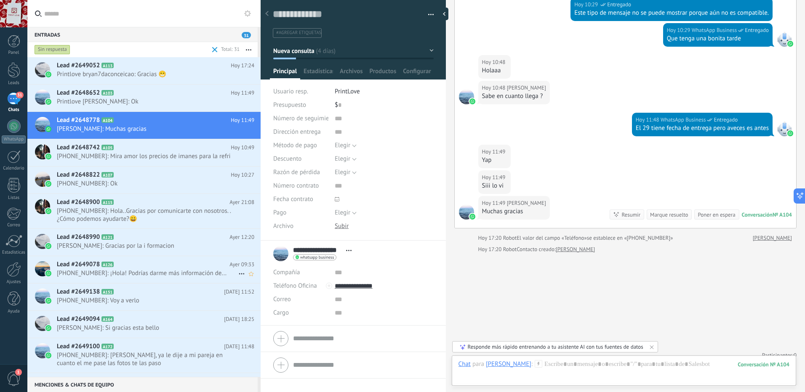
click at [165, 268] on h2 "Lead #2649078 A126" at bounding box center [143, 265] width 173 height 8
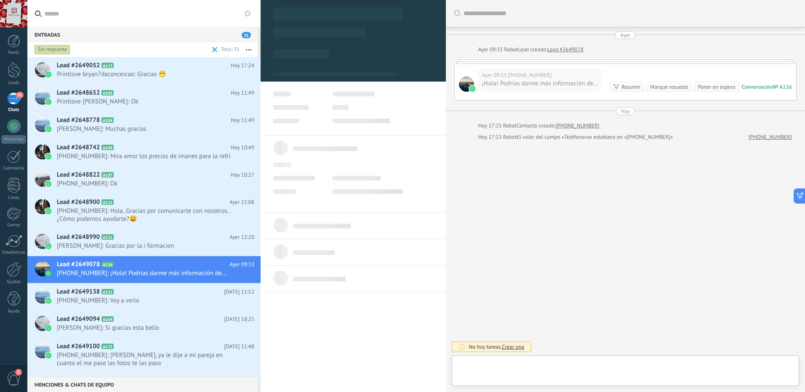
scroll to position [13, 0]
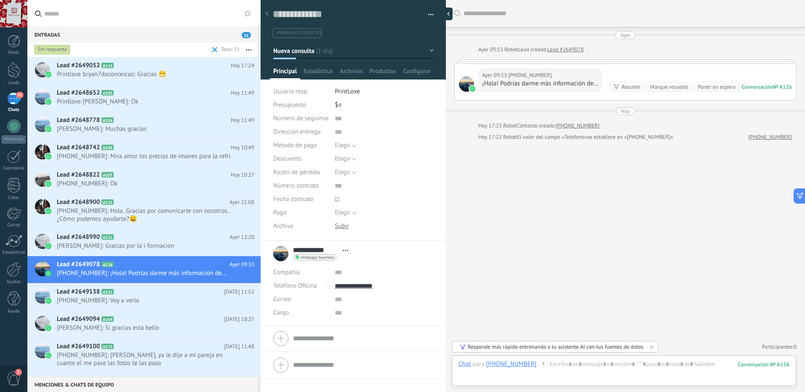
click at [450, 18] on div at bounding box center [446, 14] width 13 height 13
type textarea "**********"
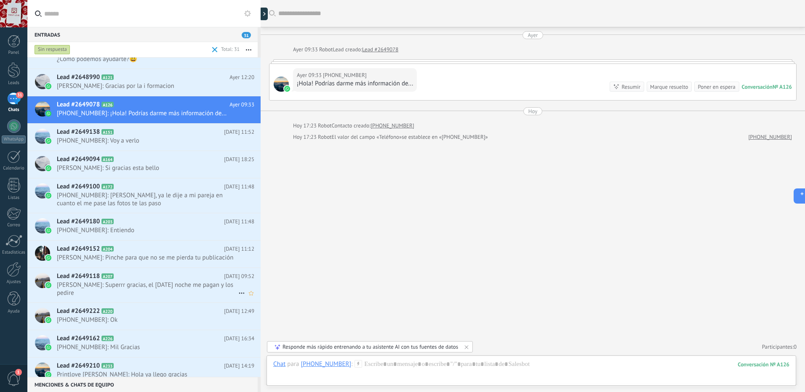
scroll to position [169, 0]
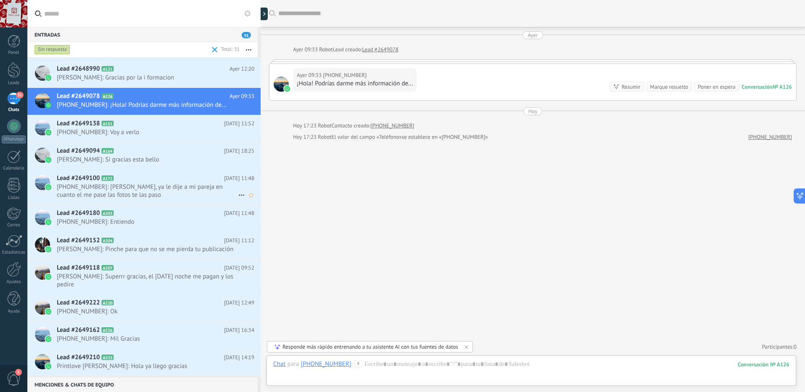
click at [162, 186] on span "+573142621725: Bueno, ya le dije a mi pareja en cuanto el me pase las fotos te …" at bounding box center [147, 191] width 181 height 16
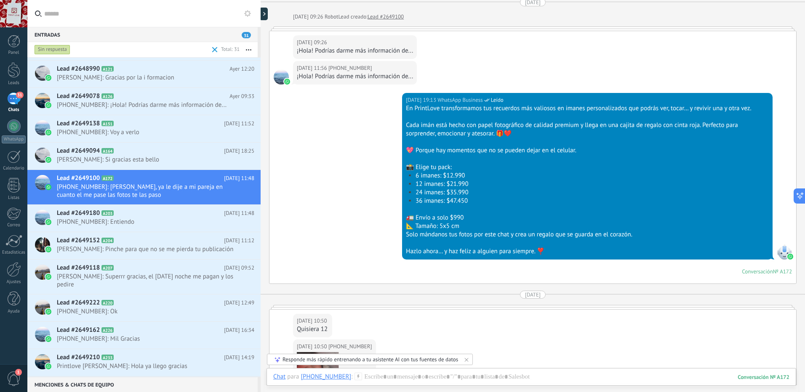
scroll to position [201, 0]
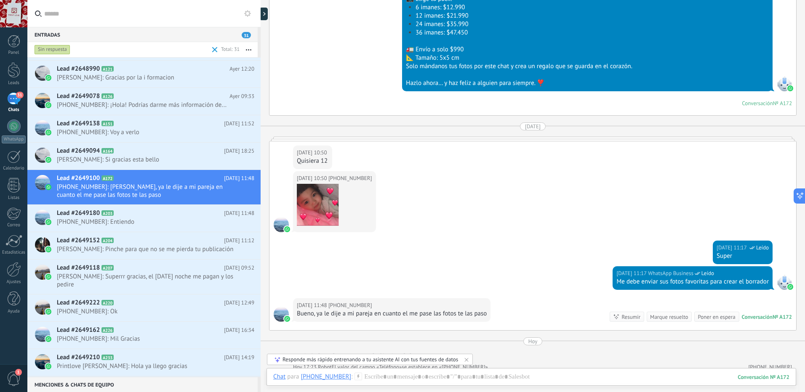
click at [296, 140] on div at bounding box center [532, 139] width 527 height 4
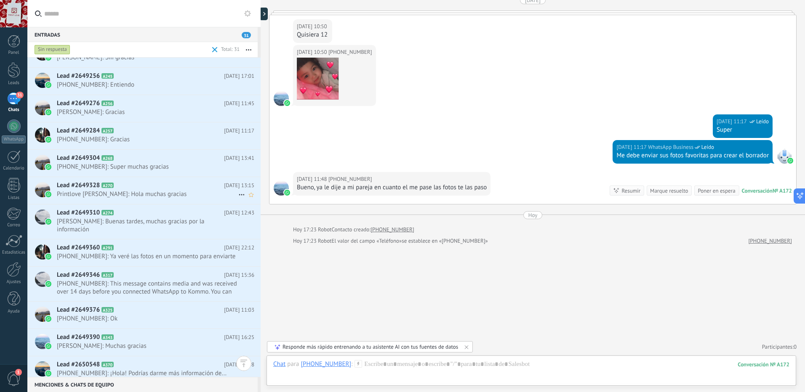
scroll to position [574, 0]
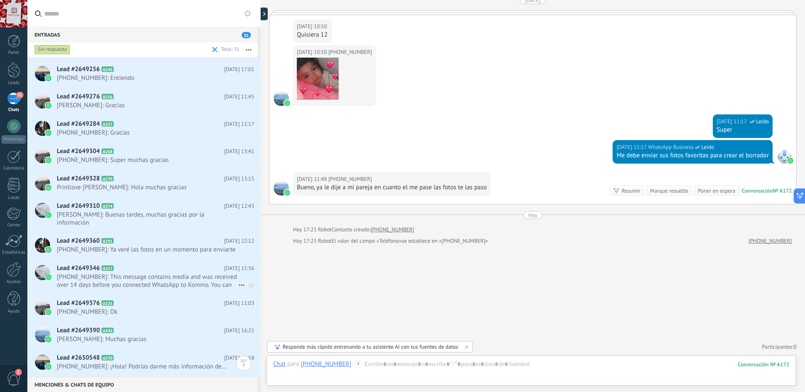
click at [147, 277] on span "+56947127296: This message contains media and was received over 14 days before …" at bounding box center [147, 281] width 181 height 16
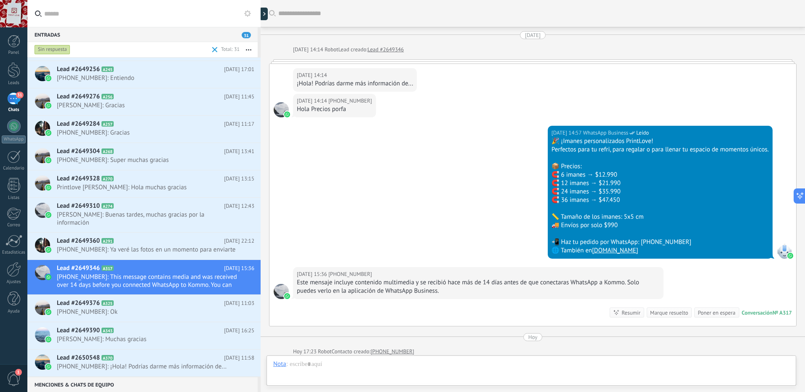
scroll to position [122, 0]
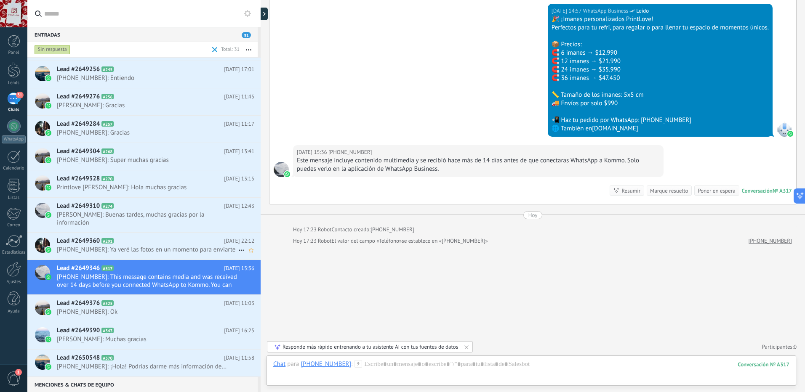
click at [145, 247] on span "+56950695623: Ya veré las fotos en un momento para enviarte" at bounding box center [147, 250] width 181 height 8
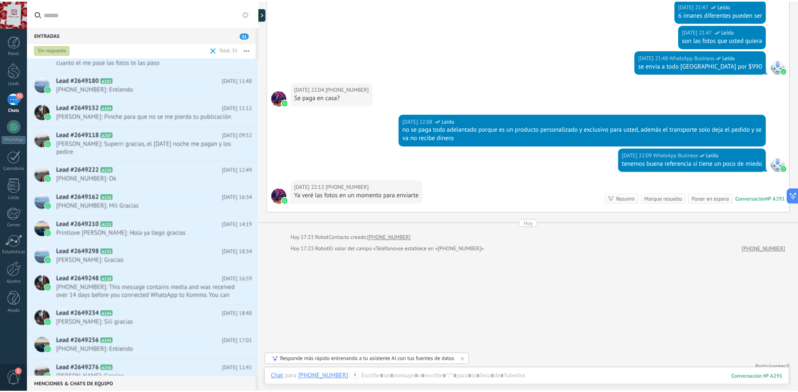
scroll to position [237, 0]
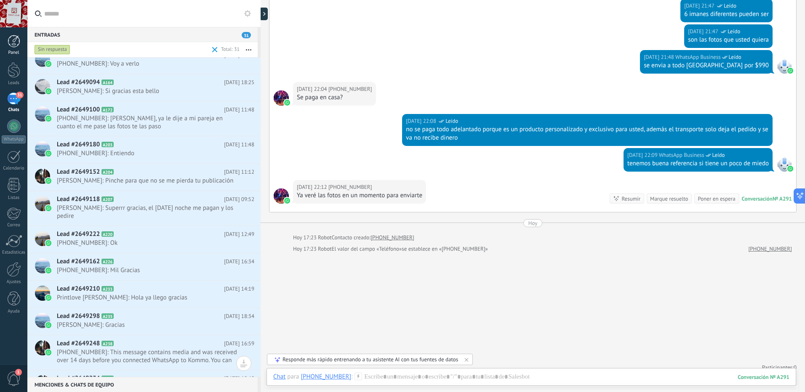
click at [19, 49] on link "Panel" at bounding box center [13, 45] width 27 height 21
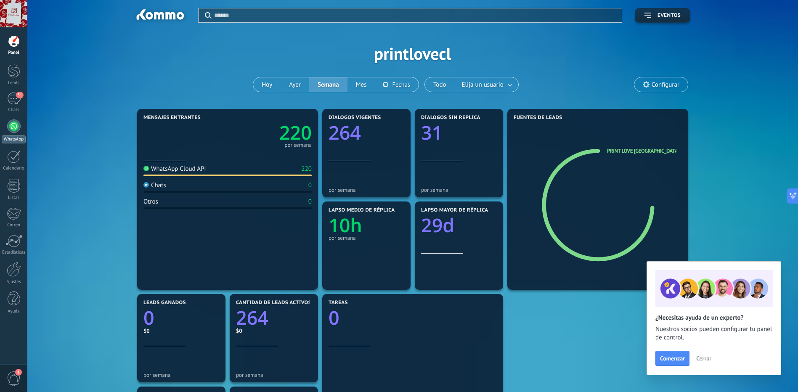
click at [16, 132] on div at bounding box center [13, 126] width 13 height 13
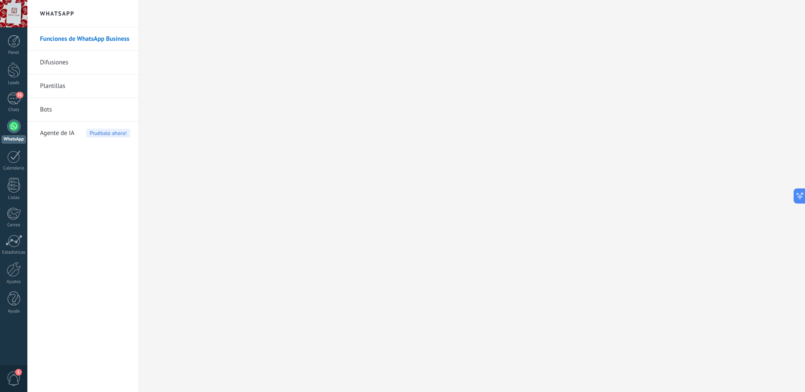
click at [78, 43] on link "Funciones de WhatsApp Business" at bounding box center [85, 39] width 90 height 24
click at [8, 98] on div "31" at bounding box center [13, 99] width 13 height 12
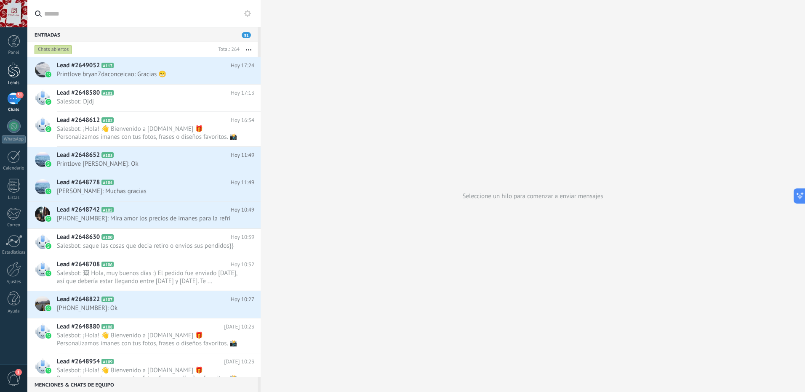
click at [9, 73] on div at bounding box center [14, 70] width 13 height 16
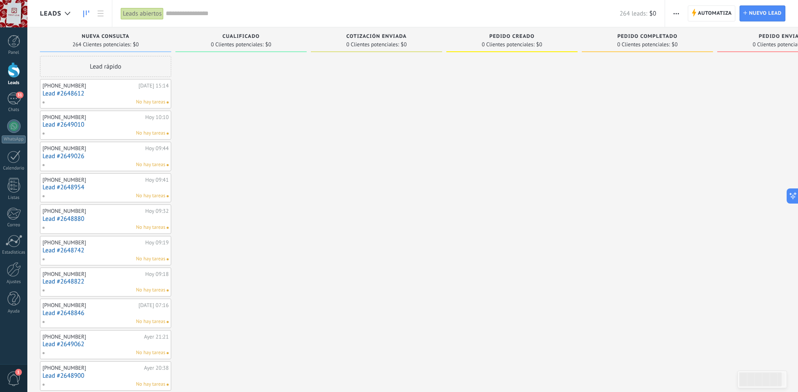
click at [119, 90] on link "Lead #2648612" at bounding box center [106, 93] width 126 height 7
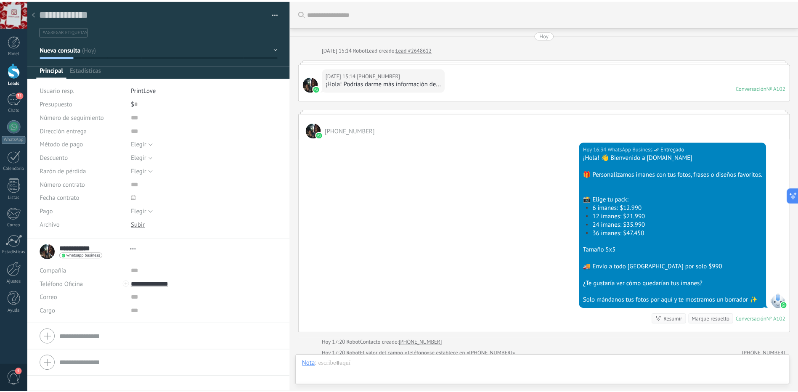
scroll to position [113, 0]
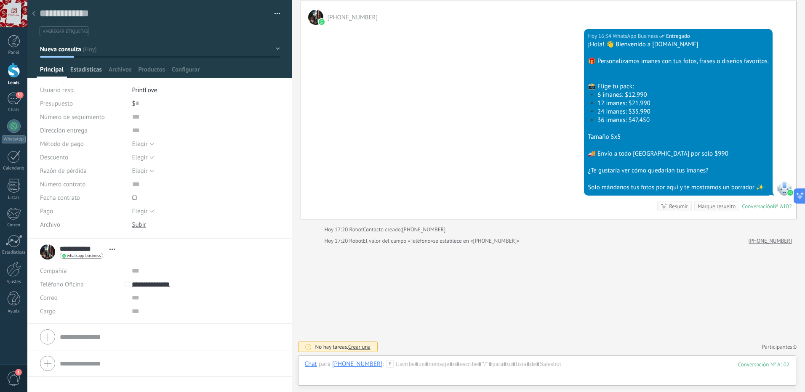
click at [89, 72] on span "Estadísticas" at bounding box center [86, 72] width 32 height 12
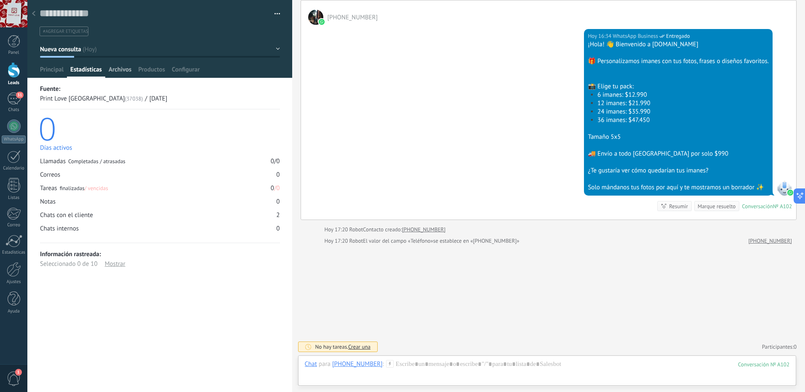
click at [131, 72] on span "Archivos" at bounding box center [120, 72] width 23 height 12
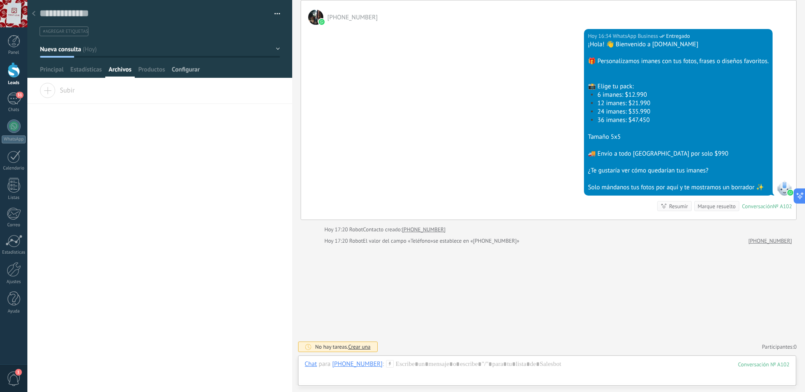
drag, startPoint x: 152, startPoint y: 72, endPoint x: 180, endPoint y: 72, distance: 27.4
click at [155, 72] on span "Productos" at bounding box center [151, 72] width 27 height 12
click at [187, 72] on span "Configurar" at bounding box center [186, 72] width 28 height 12
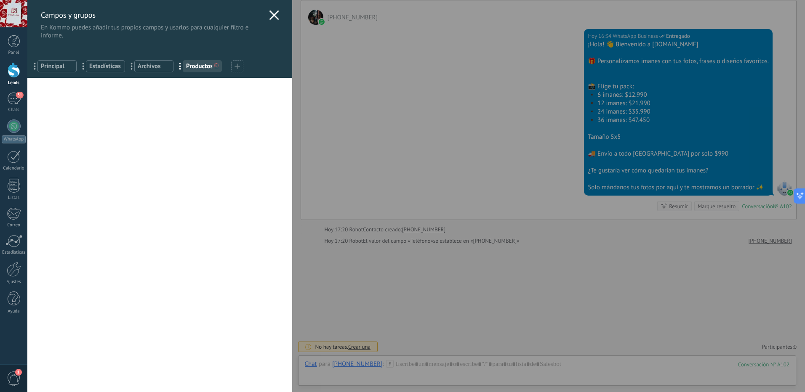
click at [237, 69] on span at bounding box center [236, 66] width 5 height 8
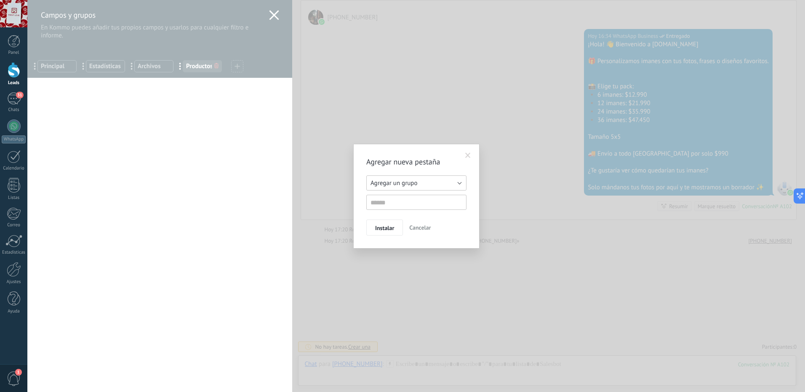
click at [433, 186] on button "Agregar un grupo" at bounding box center [416, 183] width 100 height 15
drag, startPoint x: 453, startPoint y: 157, endPoint x: 458, endPoint y: 157, distance: 4.6
click at [456, 157] on h2 "Agregar nueva pestaña" at bounding box center [412, 162] width 92 height 10
click at [469, 157] on span at bounding box center [467, 156] width 5 height 6
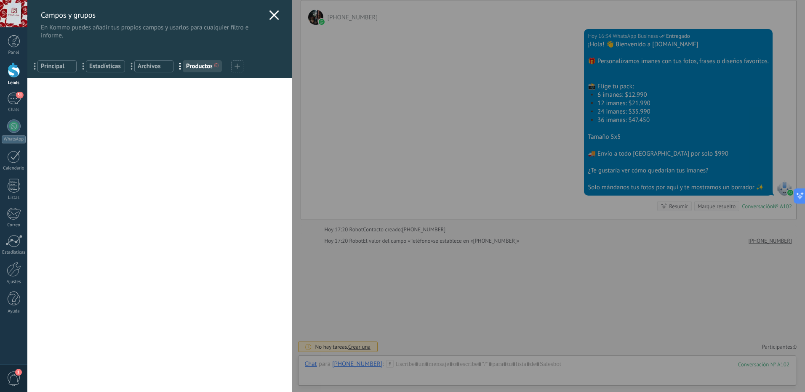
click at [270, 17] on icon at bounding box center [274, 15] width 10 height 10
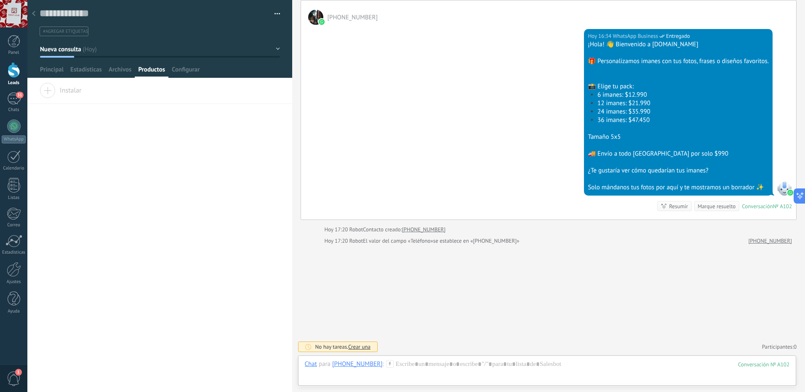
click at [36, 15] on div at bounding box center [34, 14] width 12 height 16
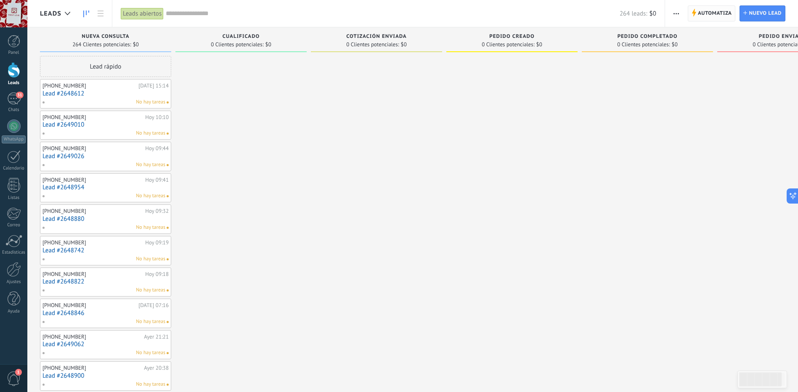
click at [711, 13] on span "Automatiza" at bounding box center [715, 13] width 34 height 15
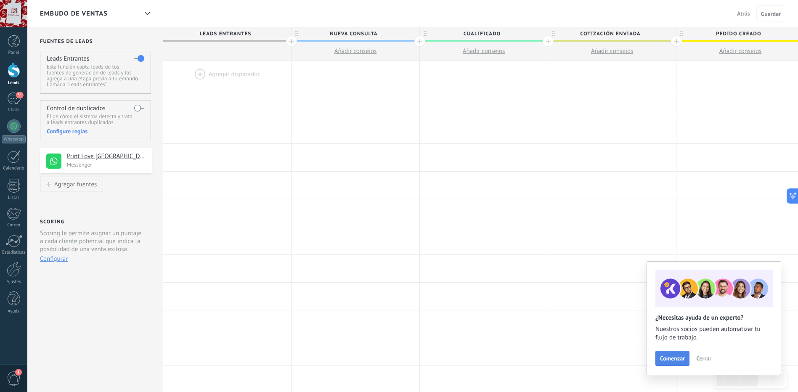
click at [676, 358] on span "Comenzar" at bounding box center [672, 359] width 25 height 6
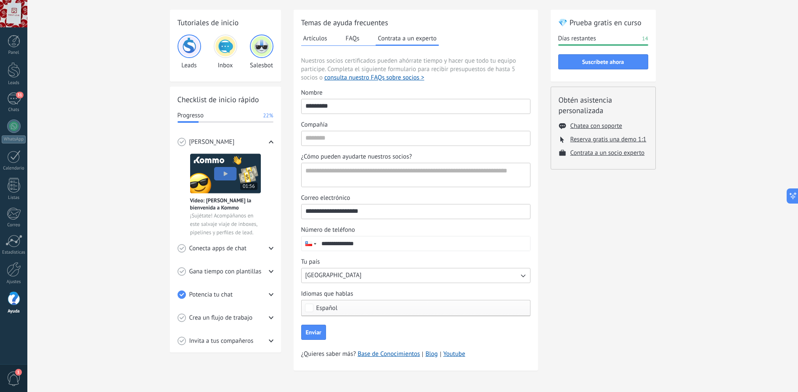
scroll to position [32, 0]
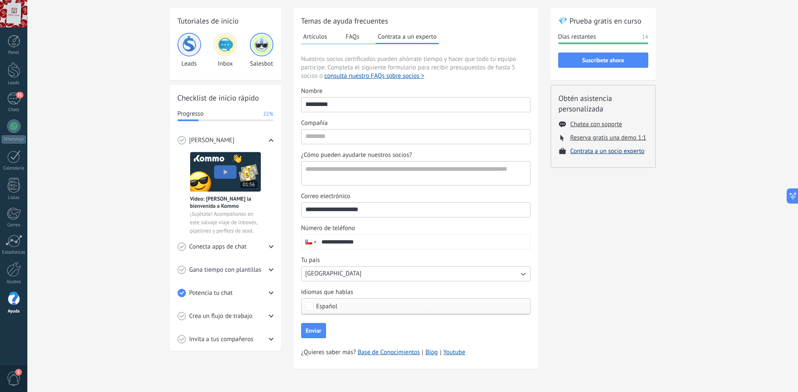
click at [593, 153] on button "Contrata a un socio experto" at bounding box center [608, 151] width 74 height 8
click at [247, 272] on span "Gana tiempo con plantillas" at bounding box center [225, 270] width 72 height 8
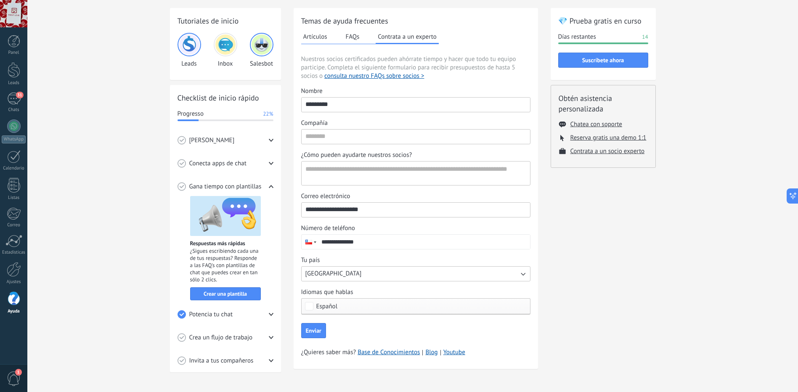
click at [246, 182] on div "Gana tiempo con plantillas" at bounding box center [226, 186] width 96 height 23
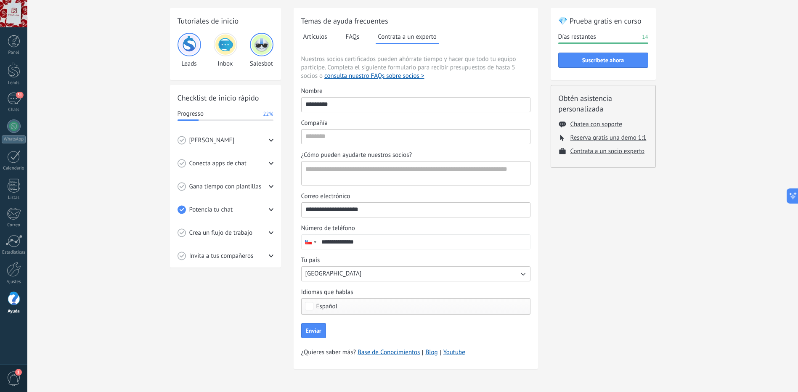
click at [245, 146] on div "[PERSON_NAME]" at bounding box center [226, 140] width 96 height 23
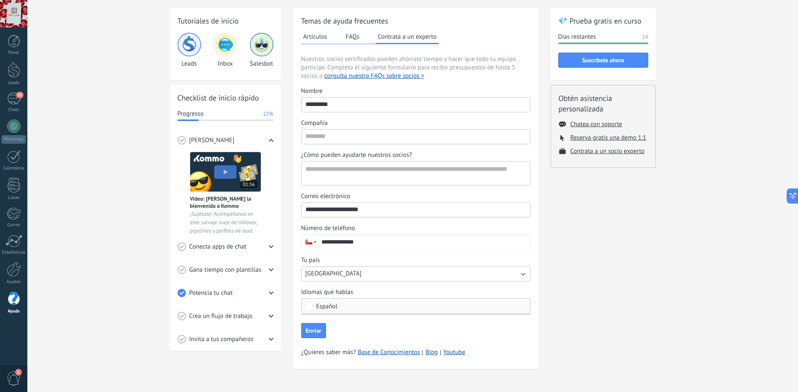
click at [245, 146] on div "[PERSON_NAME]" at bounding box center [226, 140] width 96 height 23
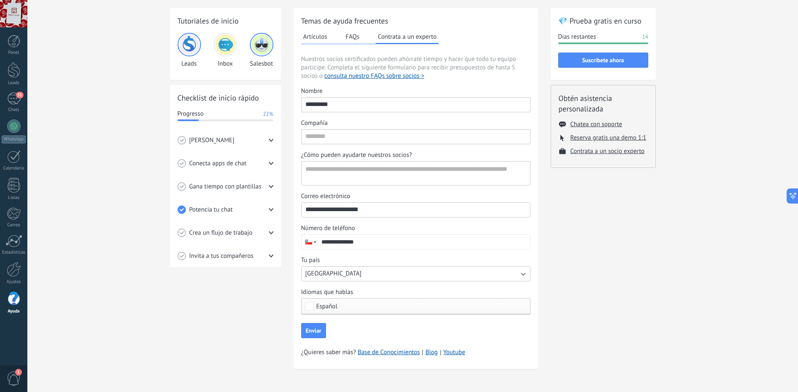
click at [239, 257] on span "Invita a tus compañeros" at bounding box center [221, 256] width 64 height 8
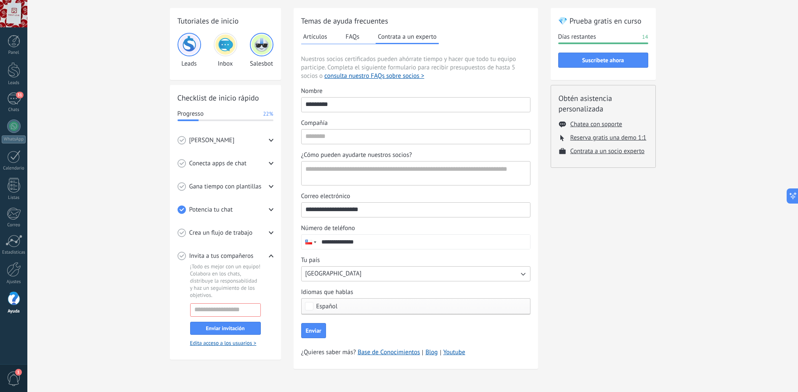
click at [239, 258] on span "Invita a tus compañeros" at bounding box center [221, 256] width 64 height 8
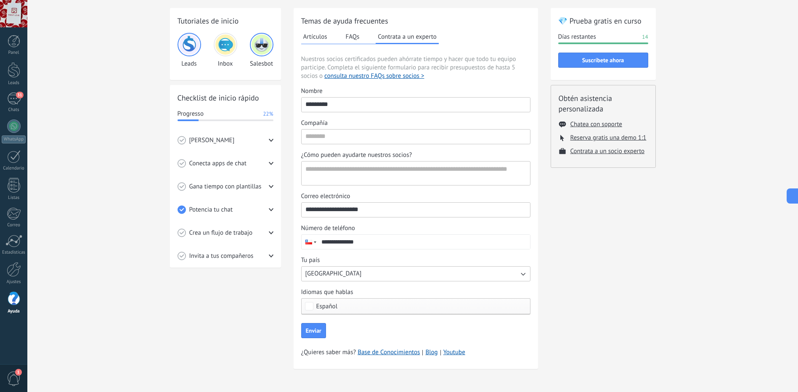
click at [250, 234] on span "Crea un flujo de trabajo" at bounding box center [221, 233] width 64 height 8
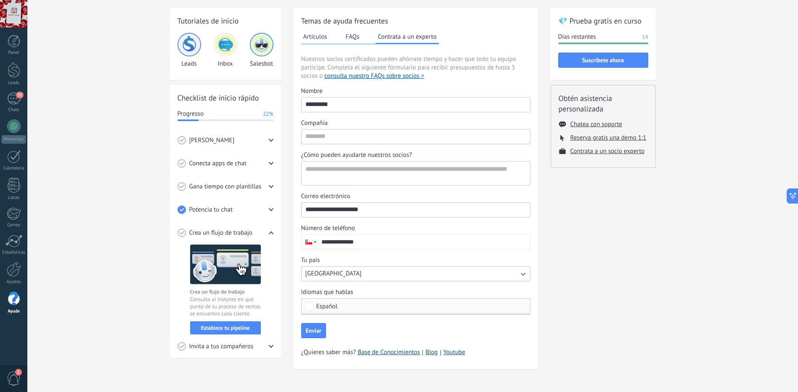
click at [253, 207] on div "Potencia tu chat" at bounding box center [226, 209] width 96 height 23
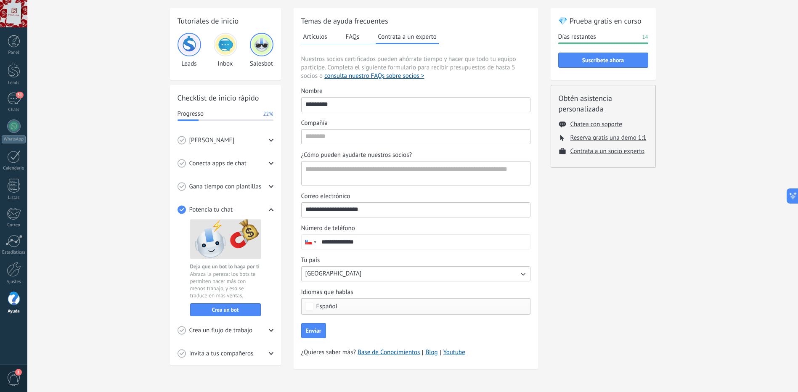
click at [247, 206] on div "Potencia tu chat" at bounding box center [226, 209] width 96 height 23
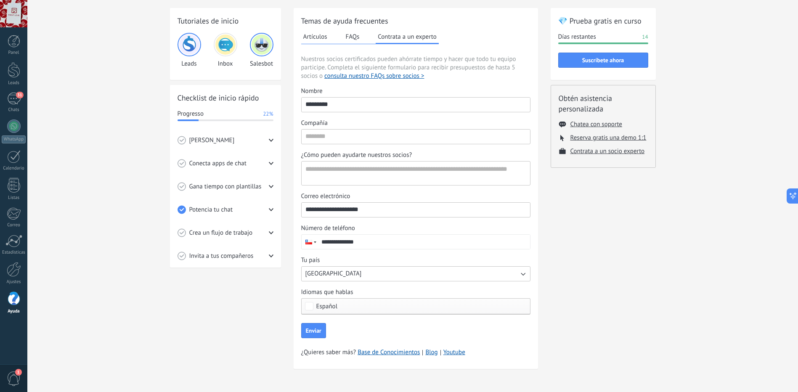
click at [246, 191] on div "Gana tiempo con plantillas" at bounding box center [226, 186] width 96 height 23
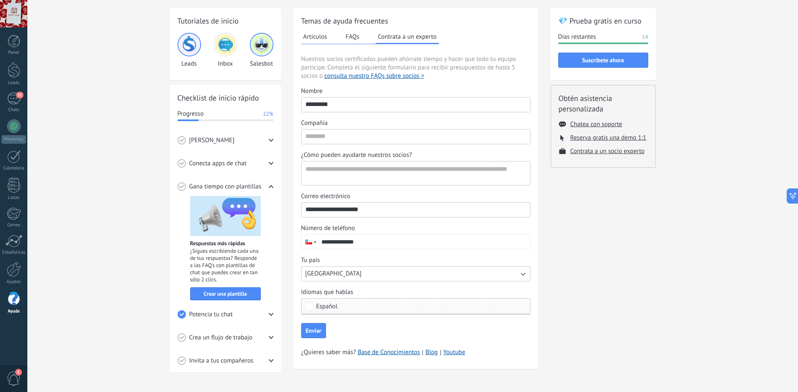
click at [240, 171] on div "Conecta apps de chat" at bounding box center [226, 163] width 96 height 23
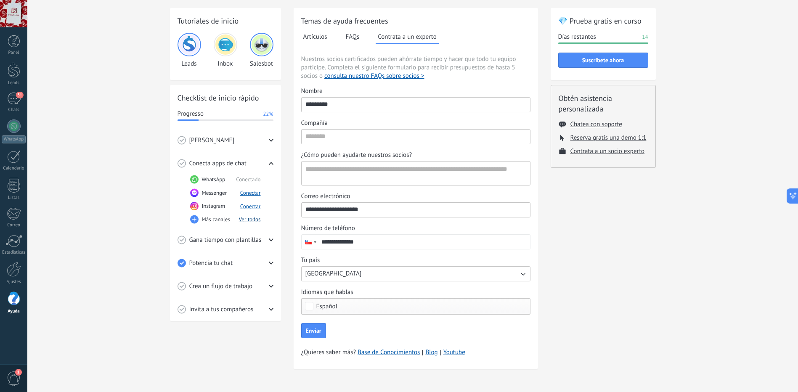
click at [253, 218] on button "Ver todos" at bounding box center [250, 219] width 22 height 7
click at [16, 48] on link "Panel" at bounding box center [13, 45] width 27 height 21
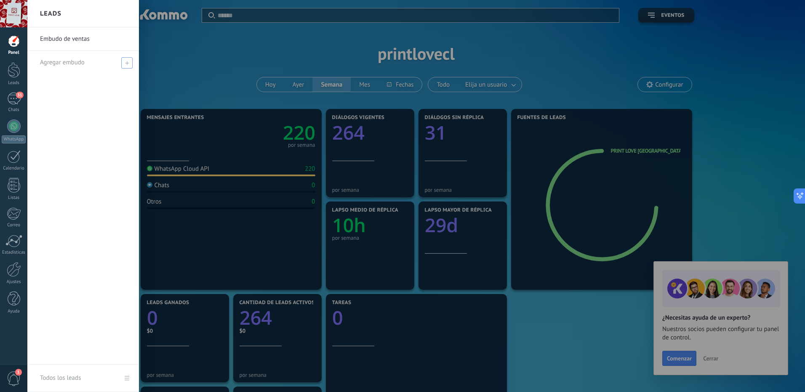
click at [123, 60] on span at bounding box center [126, 62] width 11 height 11
click at [90, 64] on input "text" at bounding box center [79, 62] width 79 height 13
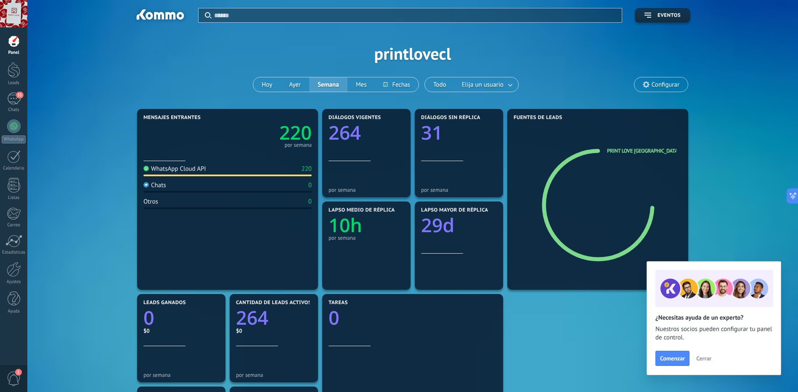
click at [210, 81] on div "Aplicar Eventos printlovecl [DATE] [DATE] Semana Mes Todo Elija un usuario Conf…" at bounding box center [413, 53] width 746 height 107
click at [167, 168] on div "WhatsApp Cloud API" at bounding box center [175, 169] width 63 height 8
click at [173, 188] on div "Chats 0" at bounding box center [228, 186] width 168 height 11
click at [11, 117] on div "Panel Leads 31 Chats WhatsApp Clientes" at bounding box center [13, 179] width 27 height 288
click at [11, 124] on div at bounding box center [13, 126] width 13 height 13
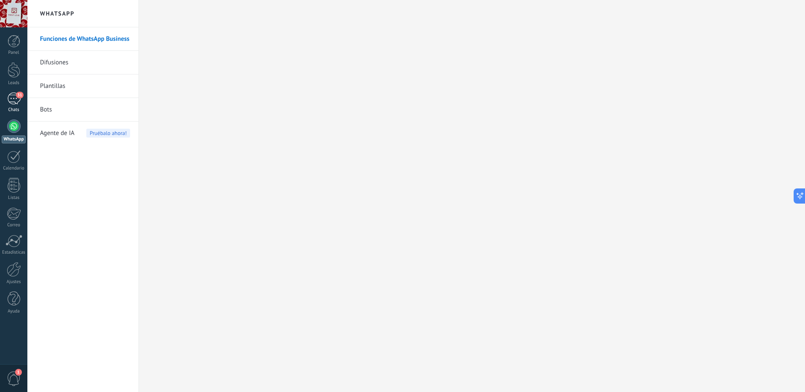
click at [11, 100] on div "31" at bounding box center [13, 99] width 13 height 12
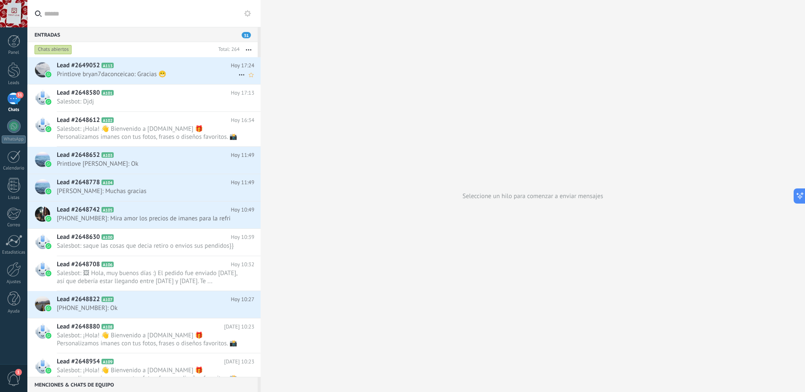
click at [202, 70] on div "Lead #2649052 A113 [DATE] 17:24 Printlove bryan7daconceicao: Gracias 😁" at bounding box center [159, 70] width 204 height 27
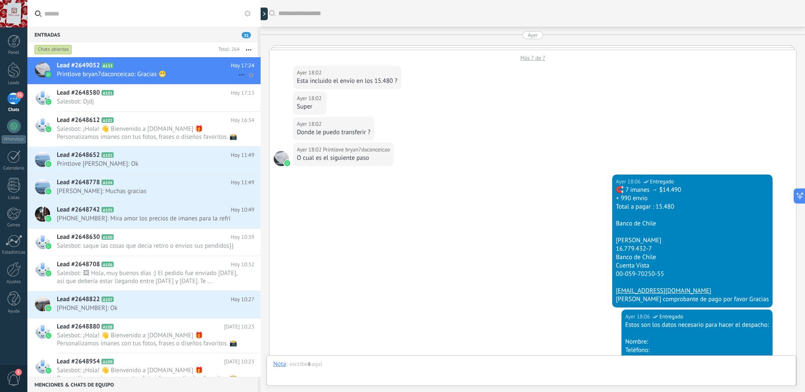
scroll to position [892, 0]
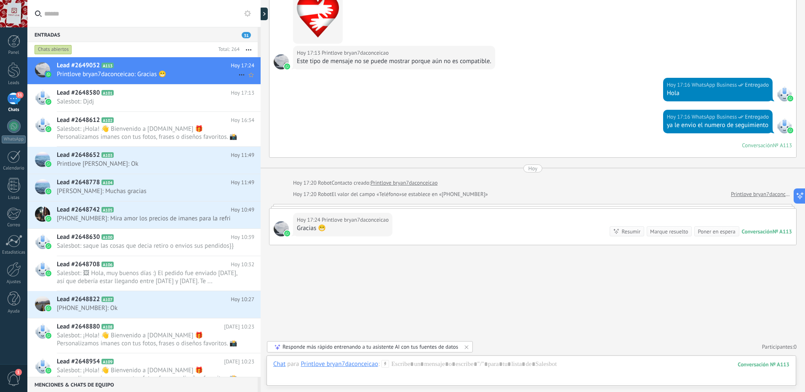
drag, startPoint x: 237, startPoint y: 75, endPoint x: 229, endPoint y: 69, distance: 9.7
click at [229, 69] on div "Lead #2649052 A113 [DATE] 17:24 Printlove bryan7daconceicao: Gracias 😁" at bounding box center [159, 70] width 204 height 27
click at [237, 72] on icon at bounding box center [242, 75] width 10 height 10
click at [248, 18] on div at bounding box center [402, 196] width 805 height 392
click at [248, 15] on use at bounding box center [247, 13] width 7 height 7
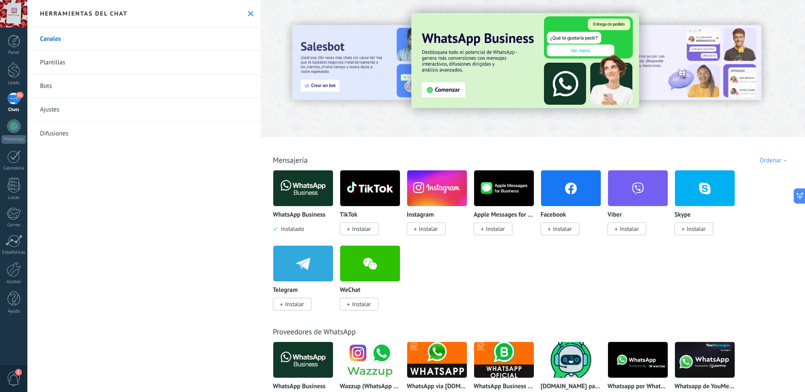
click at [485, 88] on img at bounding box center [525, 60] width 228 height 95
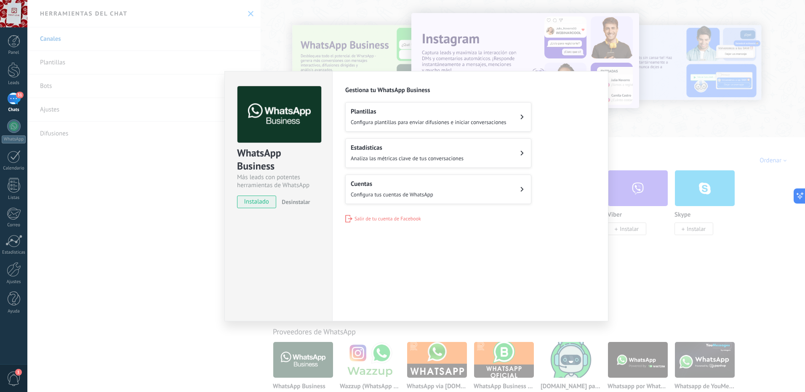
click at [379, 121] on span "Configura plantillas para enviar difusiones e iniciar conversaciones" at bounding box center [429, 122] width 156 height 7
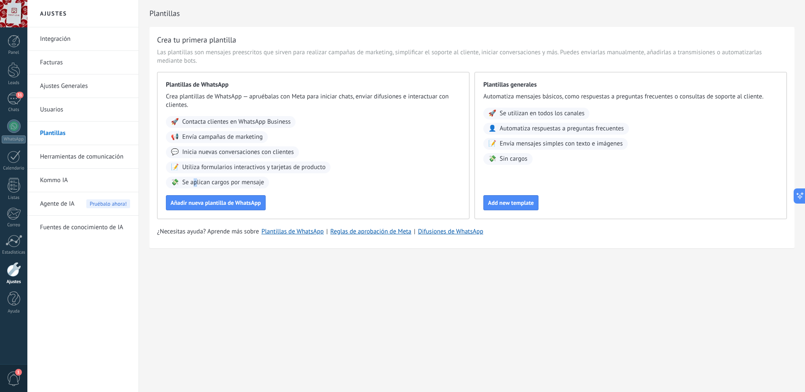
click at [195, 182] on span "Se aplican cargos por mensaje" at bounding box center [223, 182] width 82 height 8
drag, startPoint x: 195, startPoint y: 182, endPoint x: 178, endPoint y: 181, distance: 17.3
click at [178, 181] on span "💸" at bounding box center [175, 182] width 8 height 8
click at [214, 202] on span "Añadir nueva plantilla de WhatsApp" at bounding box center [215, 203] width 90 height 6
click at [12, 47] on div at bounding box center [14, 41] width 13 height 13
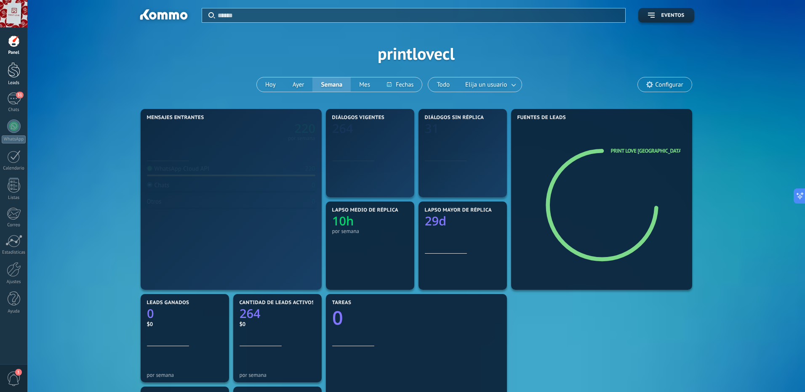
click at [13, 66] on div at bounding box center [14, 70] width 13 height 16
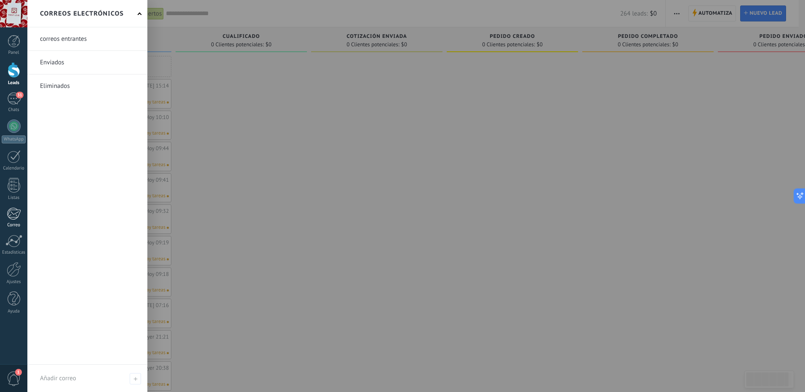
click at [8, 216] on div at bounding box center [14, 213] width 14 height 13
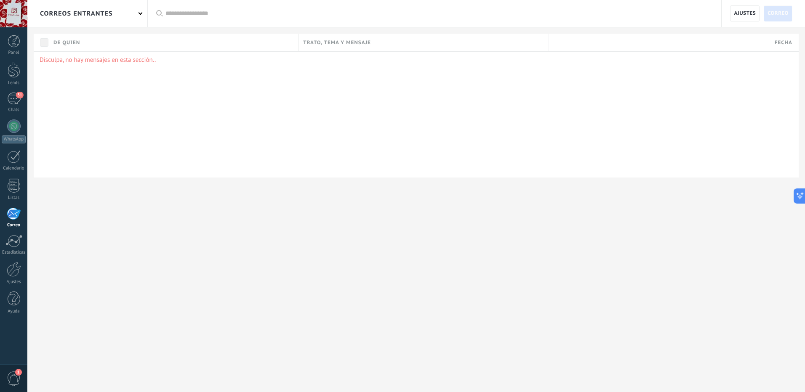
click at [16, 32] on div "Panel Leads 31 Chats WhatsApp Clientes" at bounding box center [27, 196] width 55 height 338
click at [13, 41] on div at bounding box center [14, 41] width 13 height 13
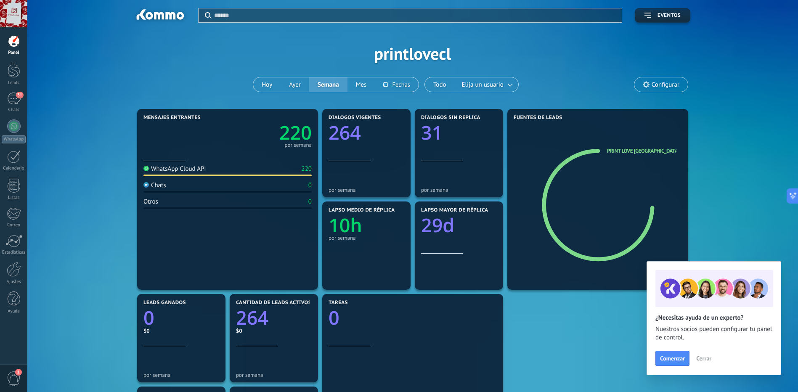
click at [660, 83] on span "Configurar" at bounding box center [666, 84] width 28 height 7
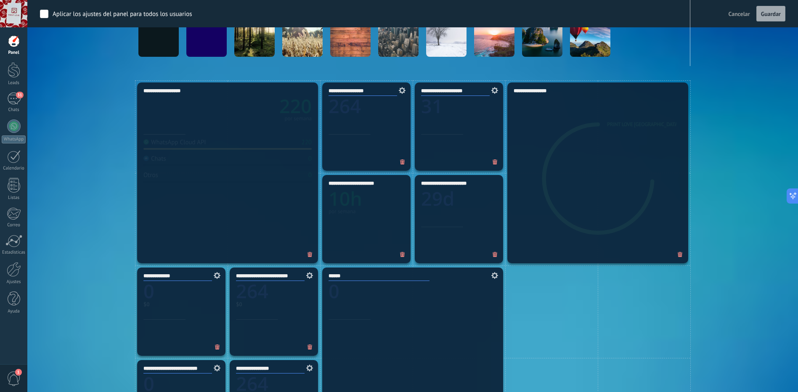
scroll to position [295, 0]
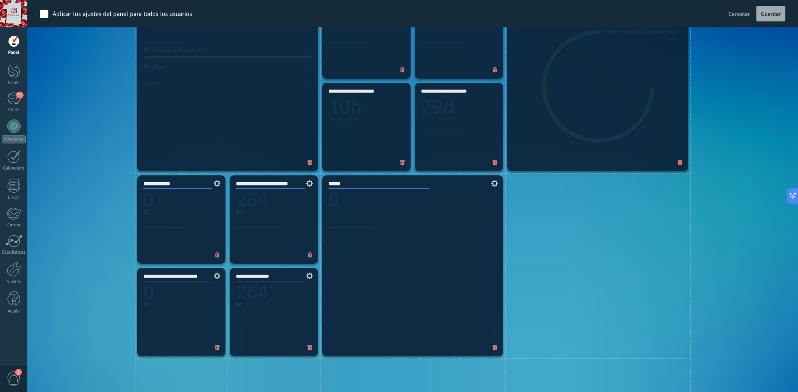
click at [94, 218] on div "**********" at bounding box center [413, 312] width 746 height 648
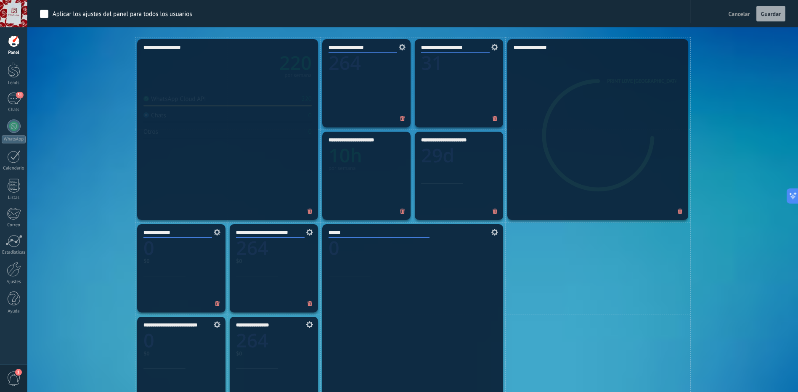
scroll to position [168, 0]
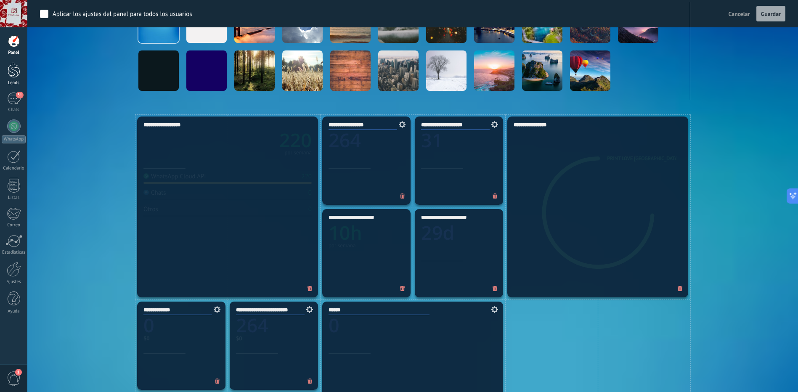
click at [9, 76] on div at bounding box center [14, 70] width 13 height 16
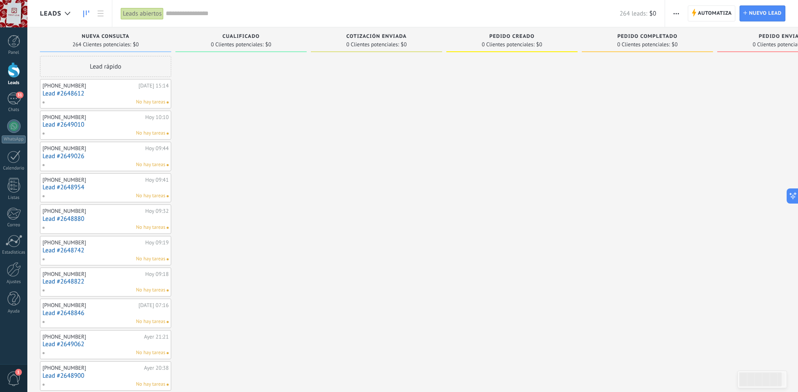
click at [114, 94] on link "Lead #2648612" at bounding box center [106, 93] width 126 height 7
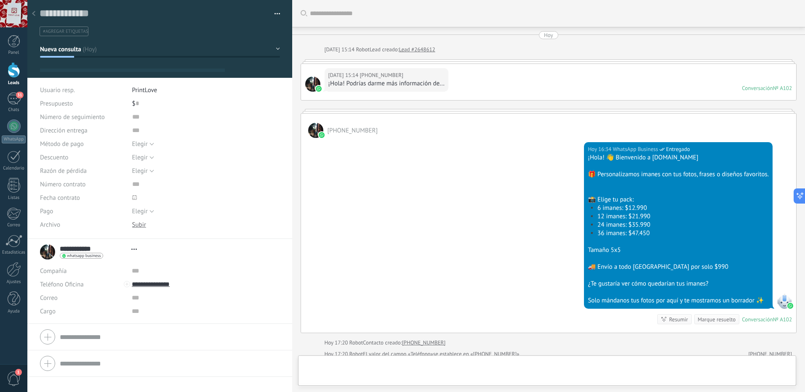
type textarea "**********"
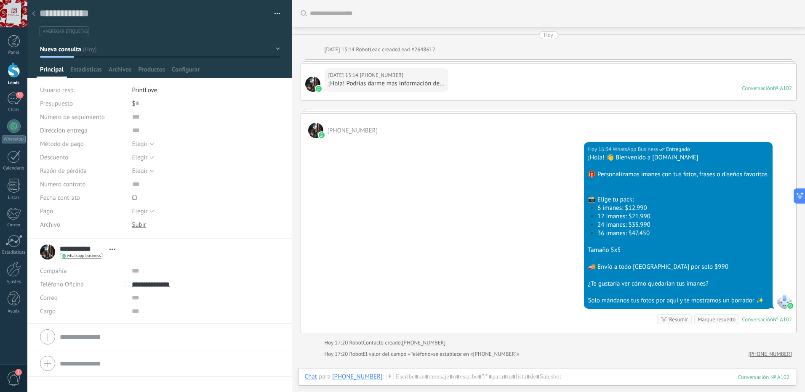
click at [90, 14] on textarea at bounding box center [154, 13] width 229 height 13
click at [181, 72] on span "Configurar" at bounding box center [186, 72] width 28 height 12
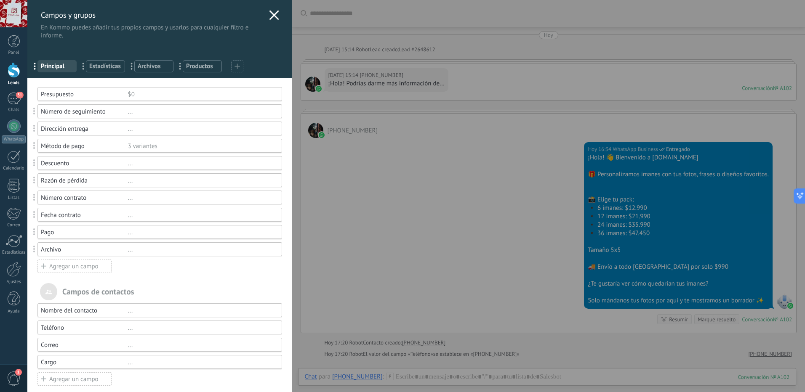
click at [269, 17] on icon at bounding box center [274, 15] width 10 height 10
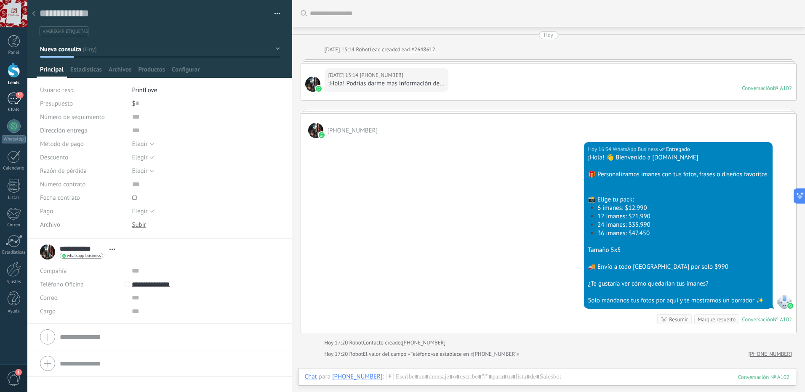
click at [12, 107] on link "31 Chats" at bounding box center [13, 103] width 27 height 20
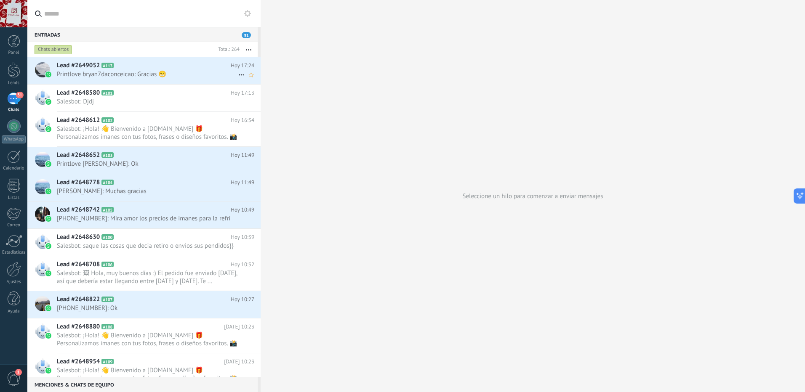
click at [239, 73] on icon at bounding box center [242, 75] width 10 height 10
click at [209, 71] on div at bounding box center [402, 196] width 805 height 392
click at [249, 74] on use at bounding box center [251, 75] width 5 height 4
click at [247, 70] on icon at bounding box center [251, 75] width 9 height 10
click at [237, 76] on icon at bounding box center [242, 75] width 10 height 10
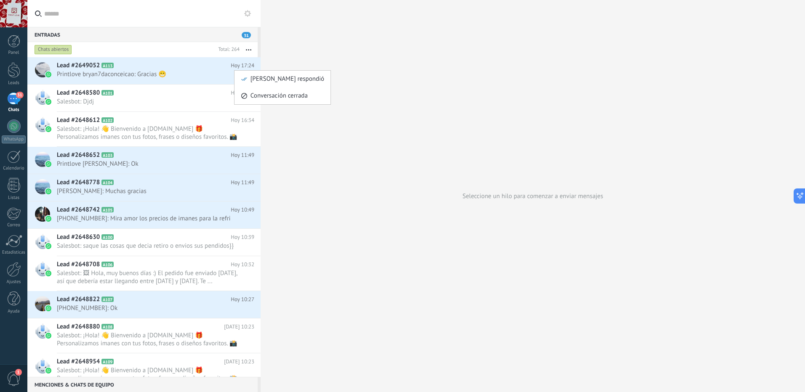
drag, startPoint x: 244, startPoint y: 48, endPoint x: 250, endPoint y: 48, distance: 6.3
click at [245, 48] on div at bounding box center [402, 196] width 805 height 392
click at [251, 48] on button "button" at bounding box center [248, 49] width 18 height 15
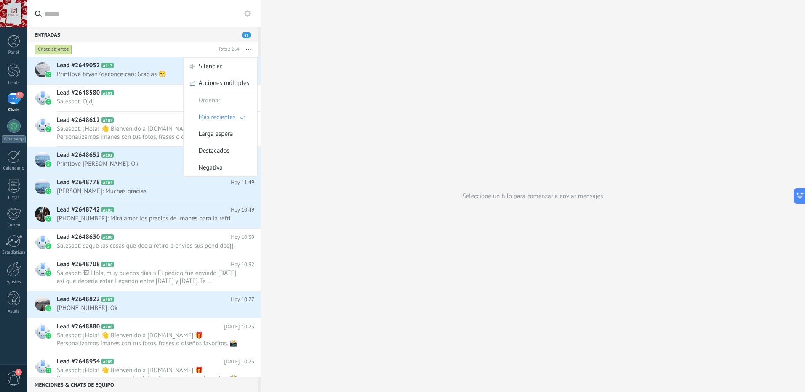
drag, startPoint x: 238, startPoint y: 12, endPoint x: 244, endPoint y: 13, distance: 6.0
click at [243, 13] on div at bounding box center [143, 13] width 233 height 27
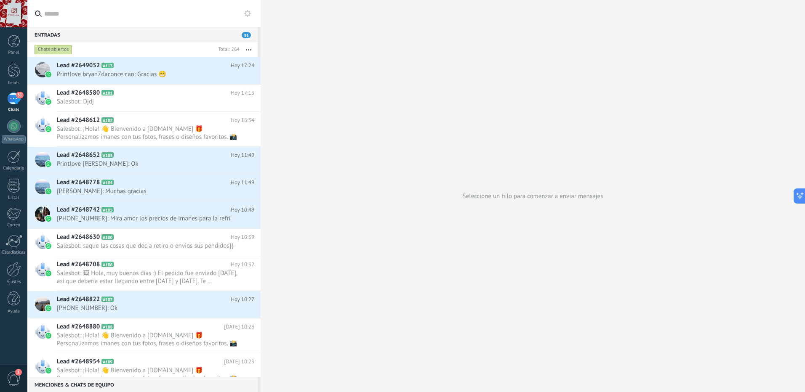
click at [247, 14] on icon at bounding box center [247, 13] width 7 height 7
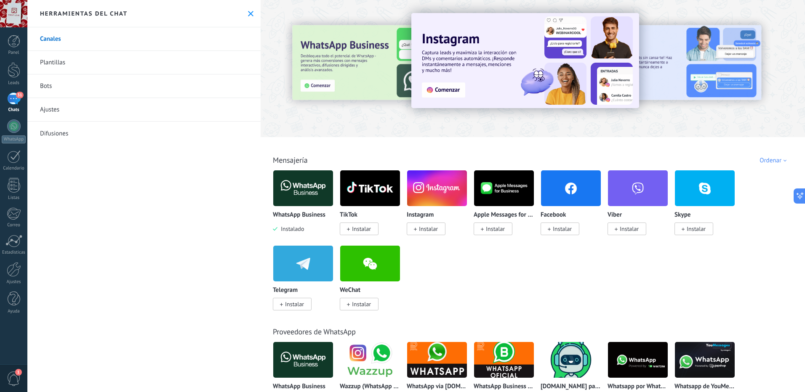
click at [74, 60] on link "Plantillas" at bounding box center [143, 63] width 233 height 24
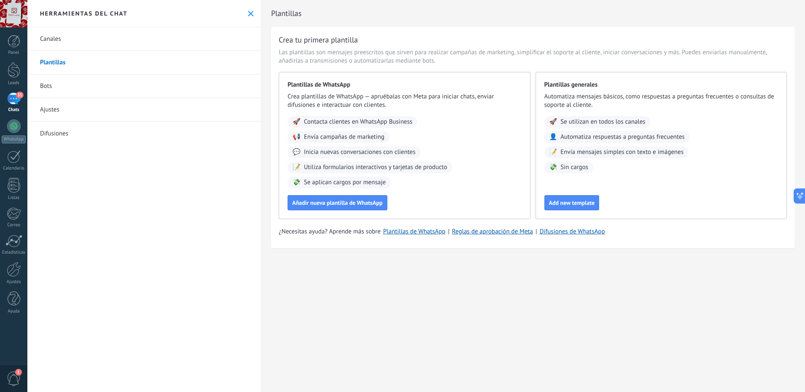
click at [55, 89] on link "Bots" at bounding box center [143, 86] width 233 height 24
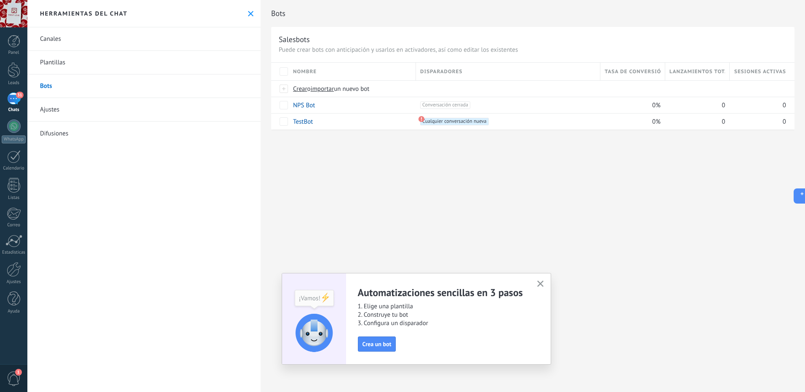
click at [70, 60] on link "Plantillas" at bounding box center [143, 63] width 233 height 24
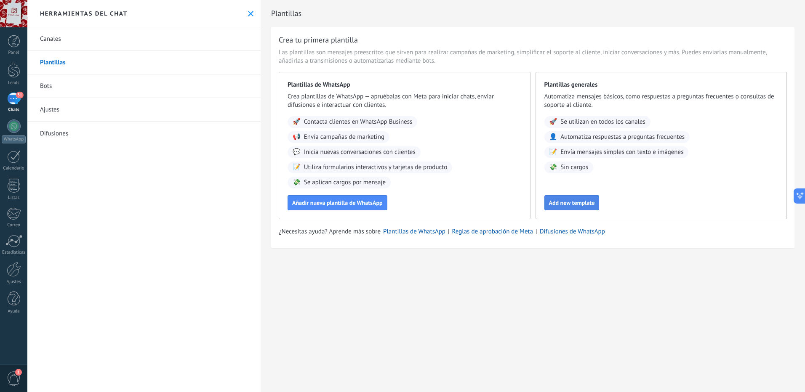
click at [578, 206] on span "Add new template" at bounding box center [572, 203] width 46 height 6
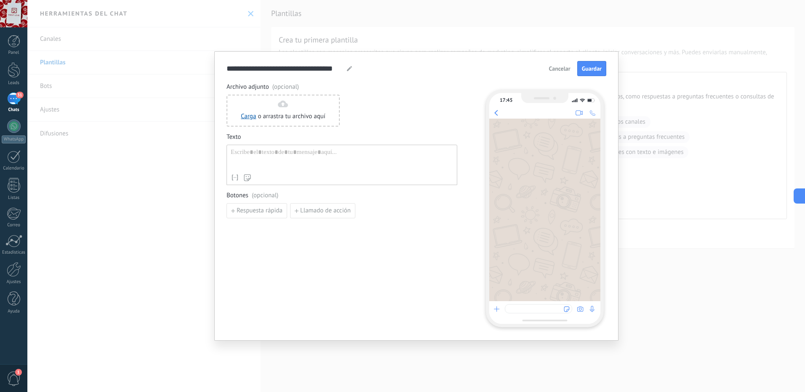
click at [263, 161] on div at bounding box center [342, 159] width 222 height 21
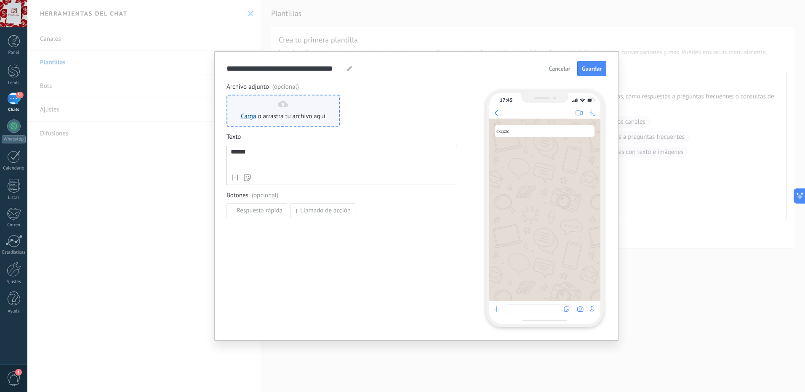
click at [285, 112] on div "Carga o arrastra tu archivo aquí Arrastra aquí" at bounding box center [283, 111] width 85 height 20
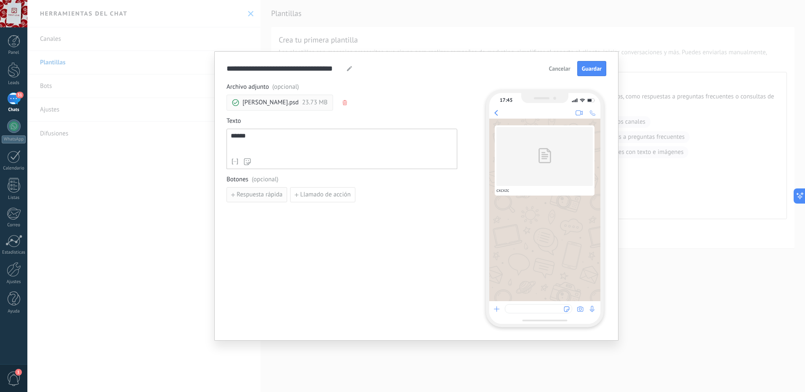
drag, startPoint x: 307, startPoint y: 194, endPoint x: 260, endPoint y: 197, distance: 47.2
click at [265, 197] on div "Respuesta rápida Llamado de acción" at bounding box center [341, 194] width 231 height 15
click at [258, 195] on span "Respuesta rápida" at bounding box center [260, 195] width 46 height 6
click at [284, 196] on input at bounding box center [272, 194] width 90 height 13
drag, startPoint x: 277, startPoint y: 213, endPoint x: 285, endPoint y: 204, distance: 11.9
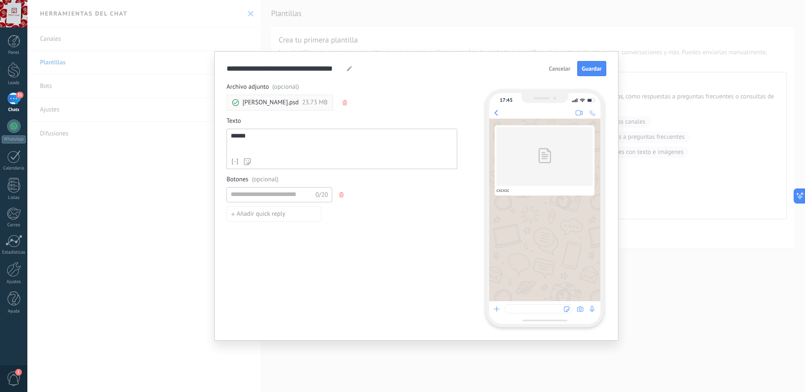
click at [278, 213] on span "Añadir quick reply" at bounding box center [261, 214] width 49 height 6
click at [344, 215] on span "button" at bounding box center [342, 214] width 6 height 5
click at [343, 197] on use "button" at bounding box center [341, 194] width 4 height 5
click at [335, 197] on span "Llamado de acción" at bounding box center [325, 195] width 51 height 6
drag, startPoint x: 295, startPoint y: 197, endPoint x: 323, endPoint y: 199, distance: 28.3
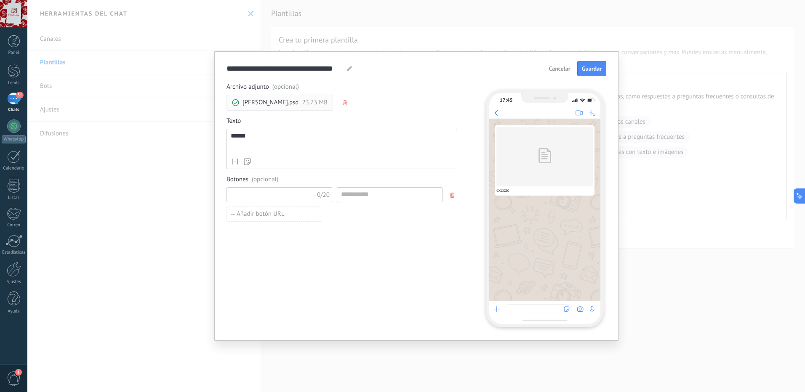
click at [295, 197] on input at bounding box center [272, 194] width 90 height 13
type input "**"
click at [401, 198] on input at bounding box center [389, 194] width 105 height 13
type input "****"
drag, startPoint x: 291, startPoint y: 210, endPoint x: 396, endPoint y: 226, distance: 106.0
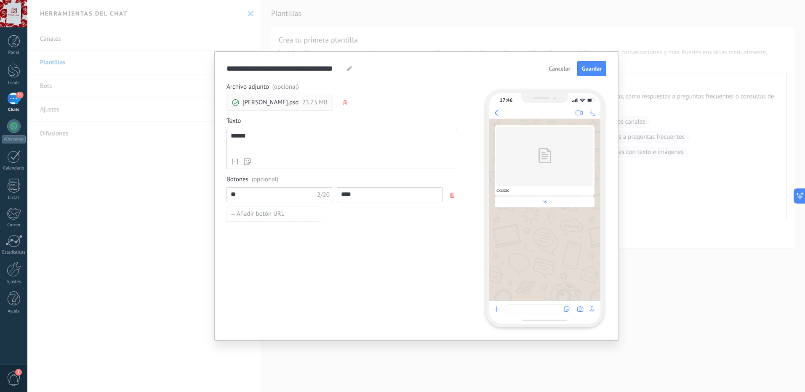
click at [293, 211] on button "Añadir botón URL" at bounding box center [273, 214] width 95 height 15
click at [553, 69] on span "Cancelar" at bounding box center [559, 69] width 21 height 6
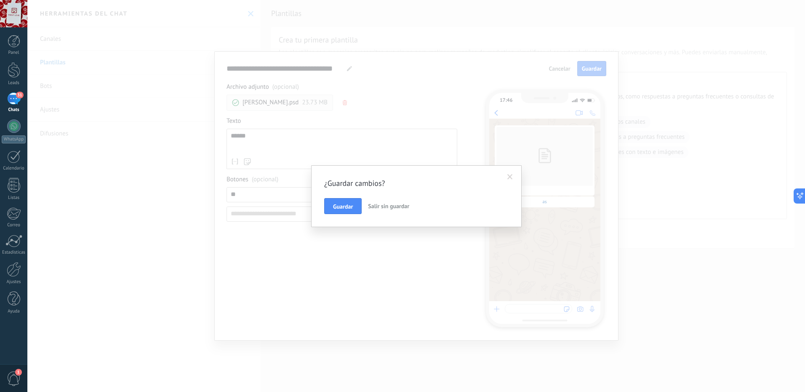
click at [375, 206] on span "Salir sin guardar" at bounding box center [388, 206] width 41 height 8
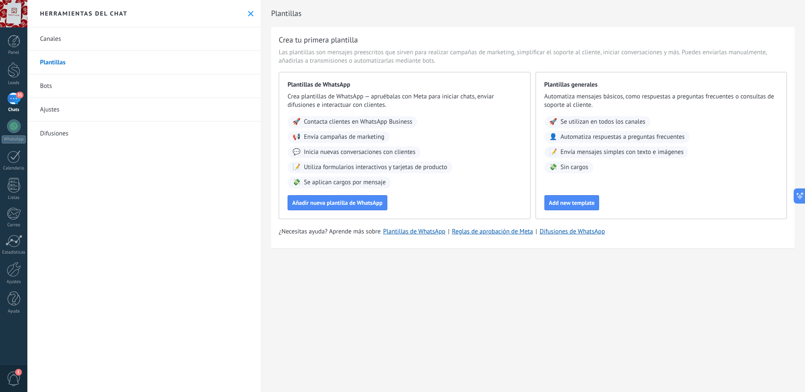
click at [64, 43] on link "Canales" at bounding box center [143, 39] width 233 height 24
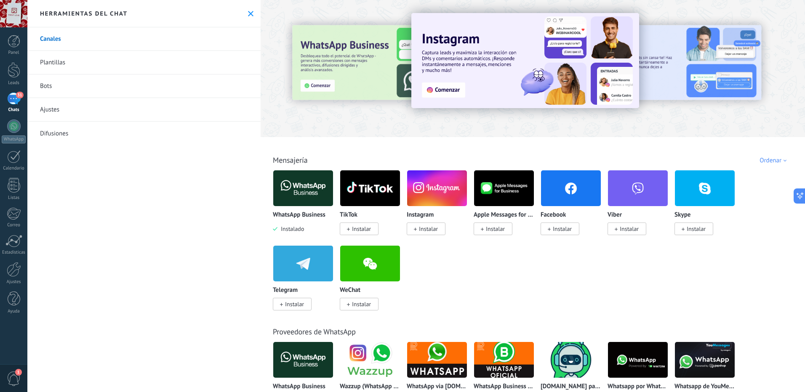
click at [65, 133] on link "Difusiones" at bounding box center [143, 134] width 233 height 24
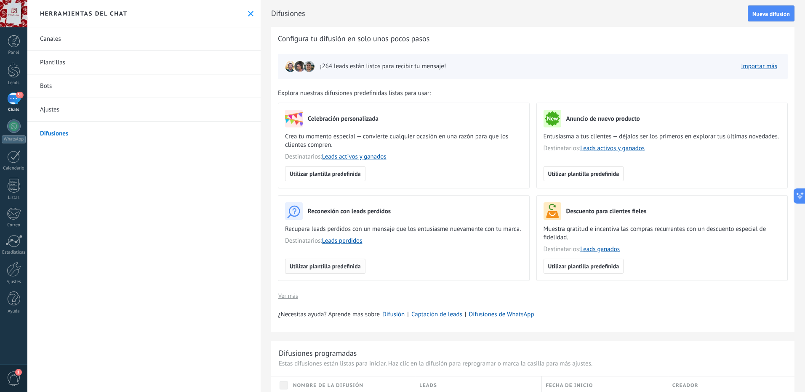
click at [321, 270] on button "Utilizar plantilla predefinida" at bounding box center [325, 266] width 80 height 15
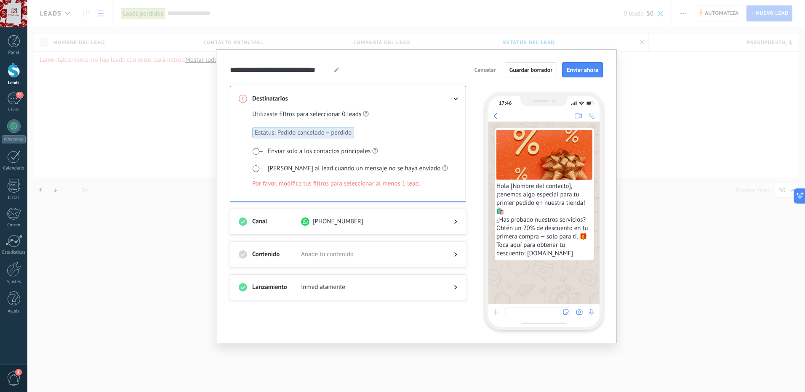
click at [355, 255] on span "Añade tu contenido" at bounding box center [370, 254] width 139 height 8
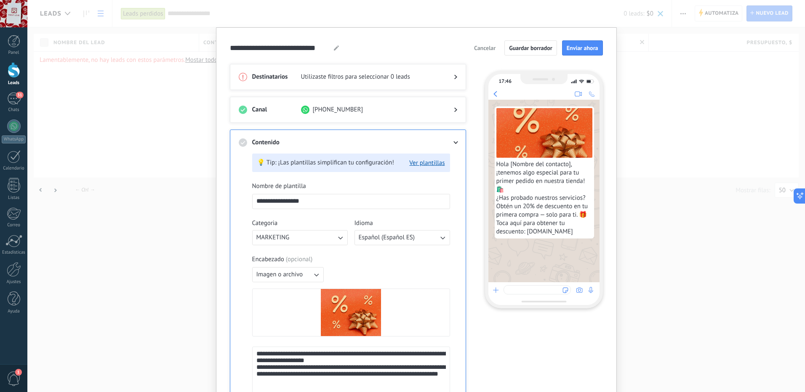
click at [486, 50] on span "Cancelar" at bounding box center [484, 48] width 21 height 6
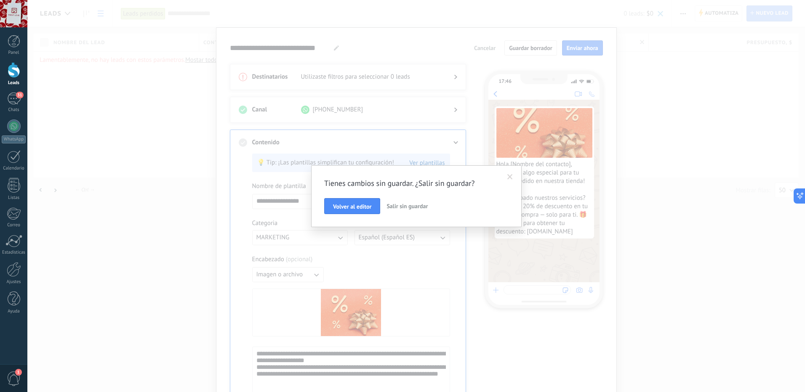
click at [406, 208] on span "Salir sin guardar" at bounding box center [406, 206] width 41 height 8
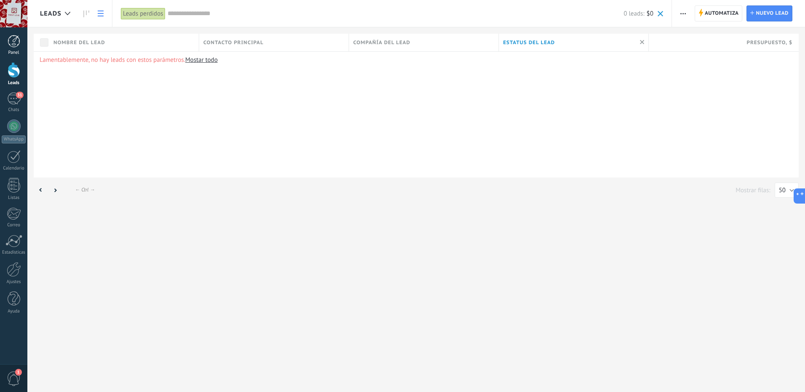
click at [16, 43] on div at bounding box center [14, 41] width 13 height 13
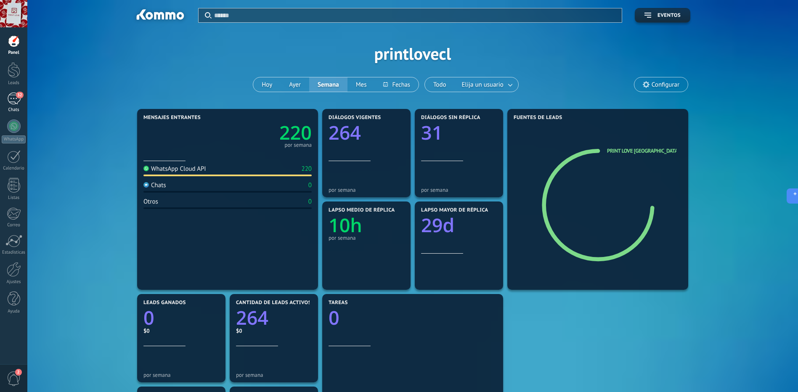
click at [18, 101] on div "32" at bounding box center [13, 99] width 13 height 12
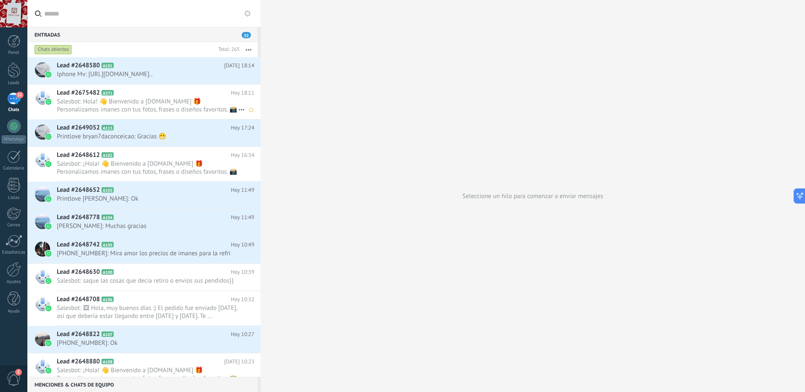
click at [134, 112] on span "Salesbot: Hola! 👋 Bienvenido a [DOMAIN_NAME] 🎁 Personalizamos imanes con tus fo…" at bounding box center [147, 106] width 181 height 16
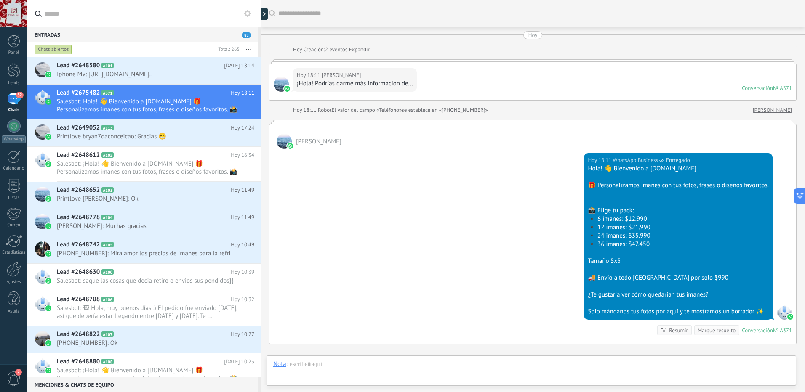
scroll to position [99, 0]
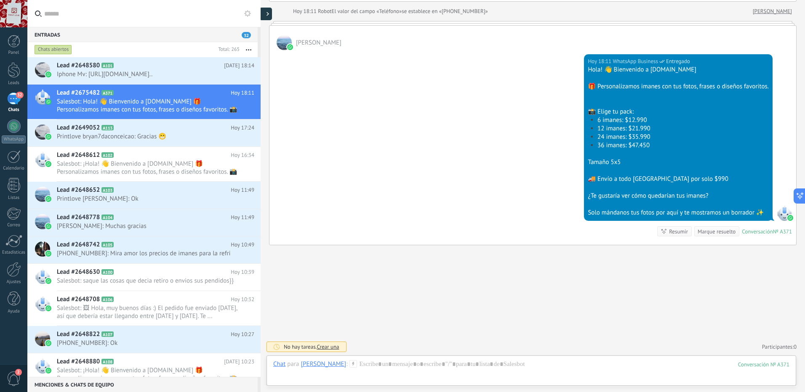
click at [267, 9] on div at bounding box center [265, 14] width 13 height 13
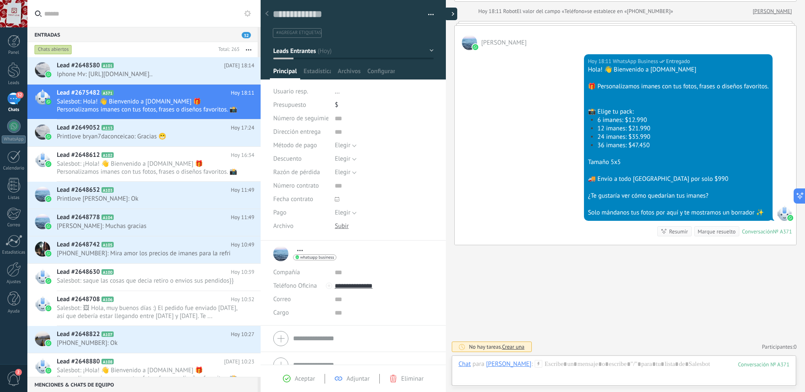
type textarea "**********"
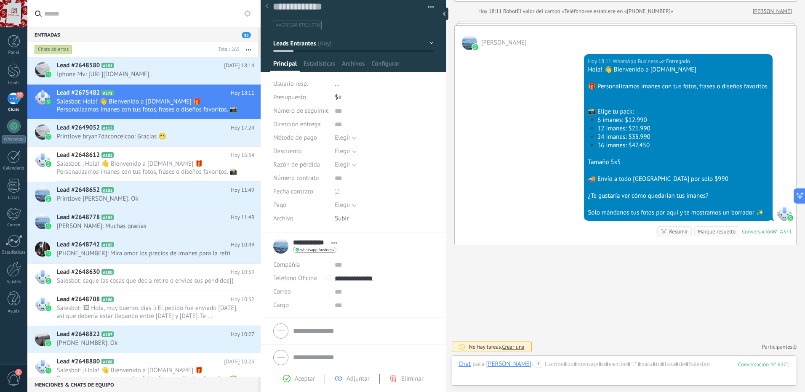
scroll to position [14, 0]
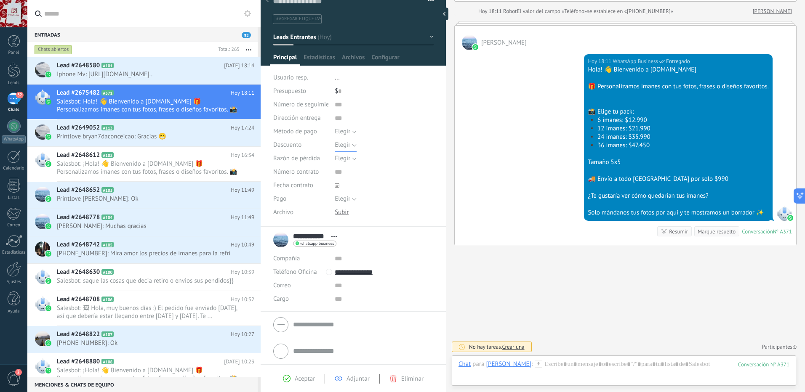
click at [354, 146] on button "Elegir" at bounding box center [346, 144] width 22 height 13
click at [376, 136] on div "Elegir [GEOGRAPHIC_DATA] Pago con tarjeta Efectivo [GEOGRAPHIC_DATA]" at bounding box center [384, 131] width 99 height 13
click at [352, 159] on button "Elegir" at bounding box center [346, 158] width 22 height 13
click at [352, 159] on span "Elegir" at bounding box center [375, 159] width 101 height 8
click at [351, 200] on button "Elegir" at bounding box center [346, 198] width 22 height 13
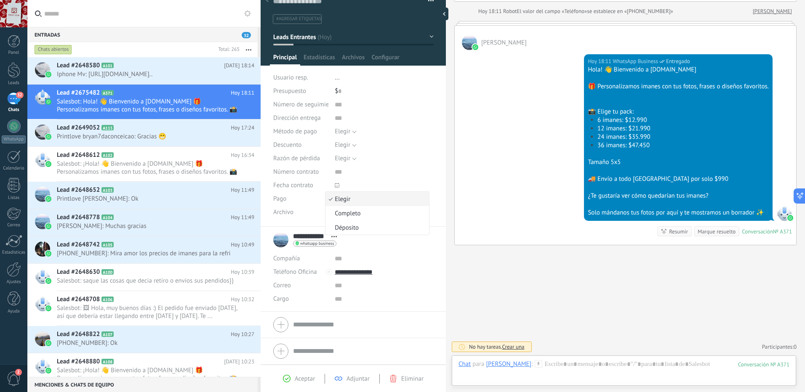
click at [301, 200] on div "Pago" at bounding box center [300, 198] width 55 height 13
click at [339, 109] on input "text" at bounding box center [384, 104] width 99 height 13
drag, startPoint x: 317, startPoint y: 54, endPoint x: 330, endPoint y: 53, distance: 13.5
click at [319, 54] on span "Estadísticas" at bounding box center [319, 59] width 32 height 12
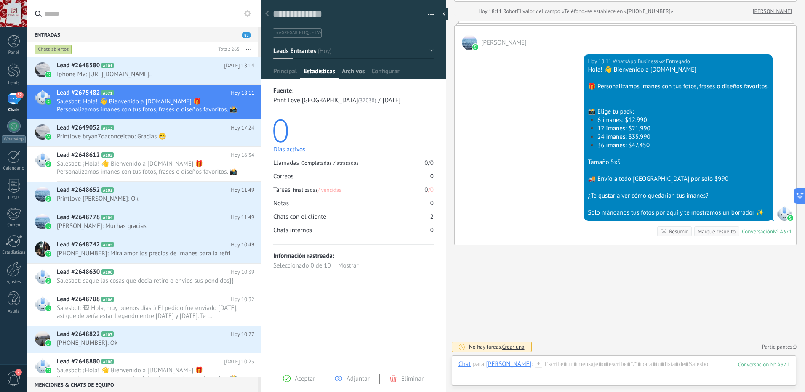
click at [352, 72] on span "Archivos" at bounding box center [353, 73] width 23 height 12
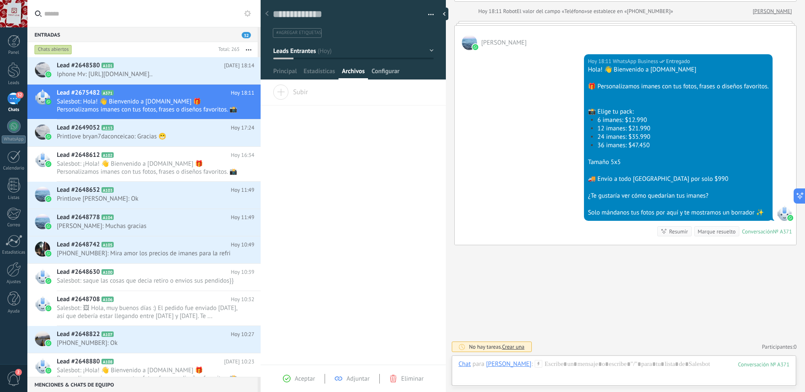
click at [383, 72] on span "Configurar" at bounding box center [385, 73] width 28 height 12
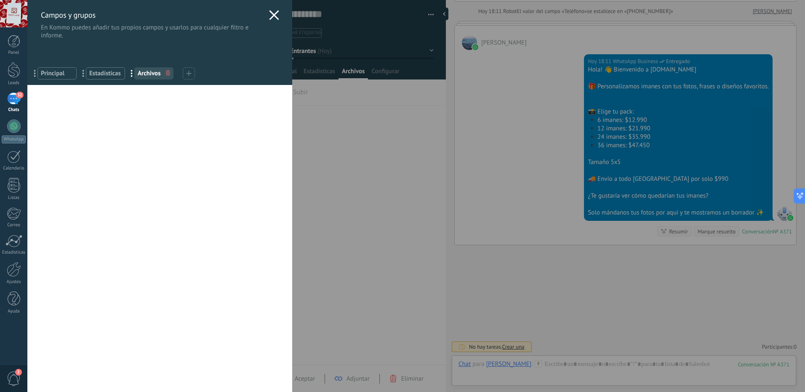
click at [269, 12] on icon at bounding box center [274, 15] width 10 height 10
